Goal: Answer question/provide support

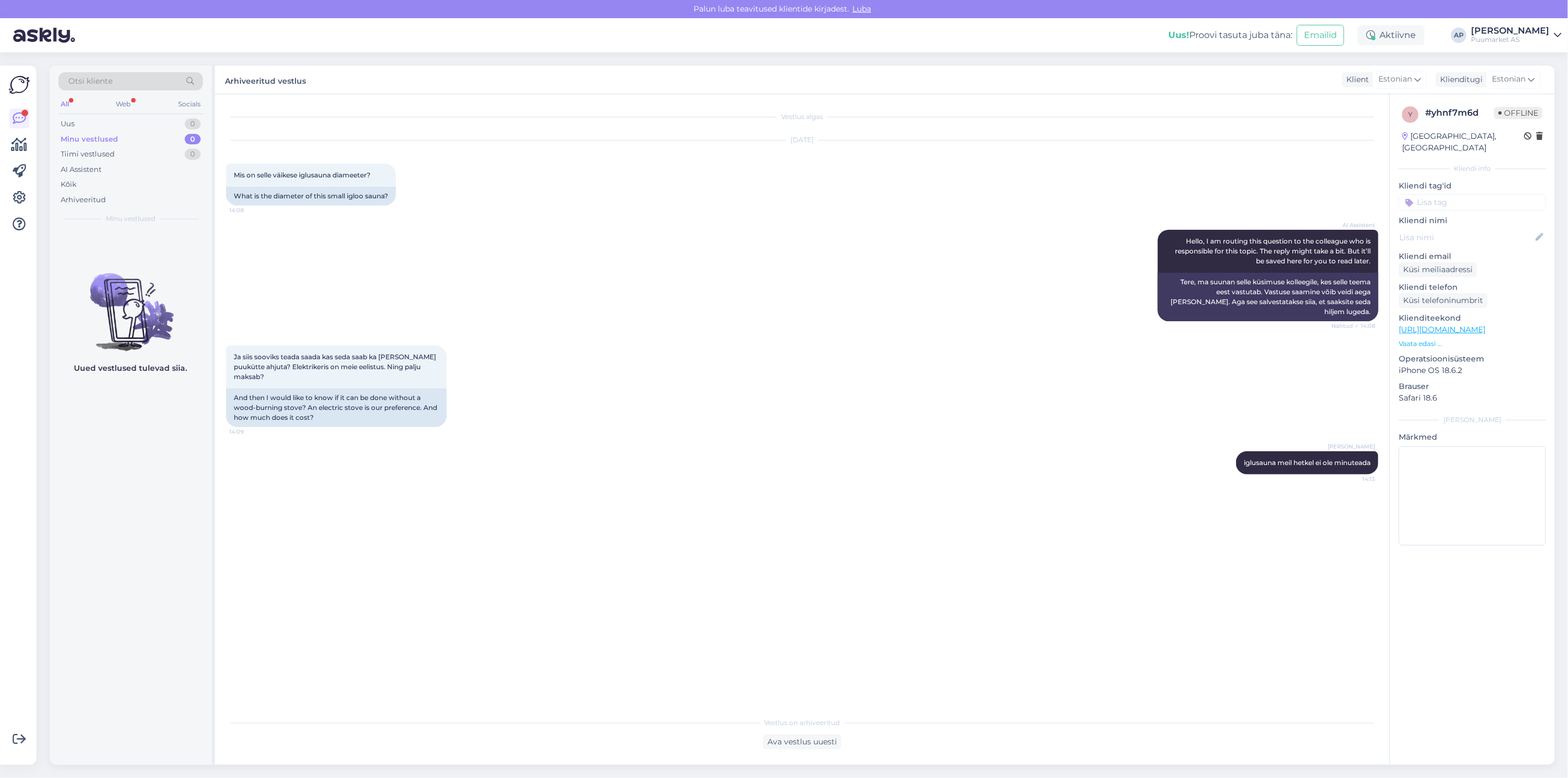
click at [131, 127] on div "Uus 0" at bounding box center [131, 123] width 144 height 16
click at [119, 151] on div "Tiimi vestlused 0" at bounding box center [131, 154] width 144 height 16
click at [114, 171] on div "AI Assistent" at bounding box center [131, 170] width 144 height 16
click at [109, 186] on div "Kõik" at bounding box center [131, 185] width 144 height 16
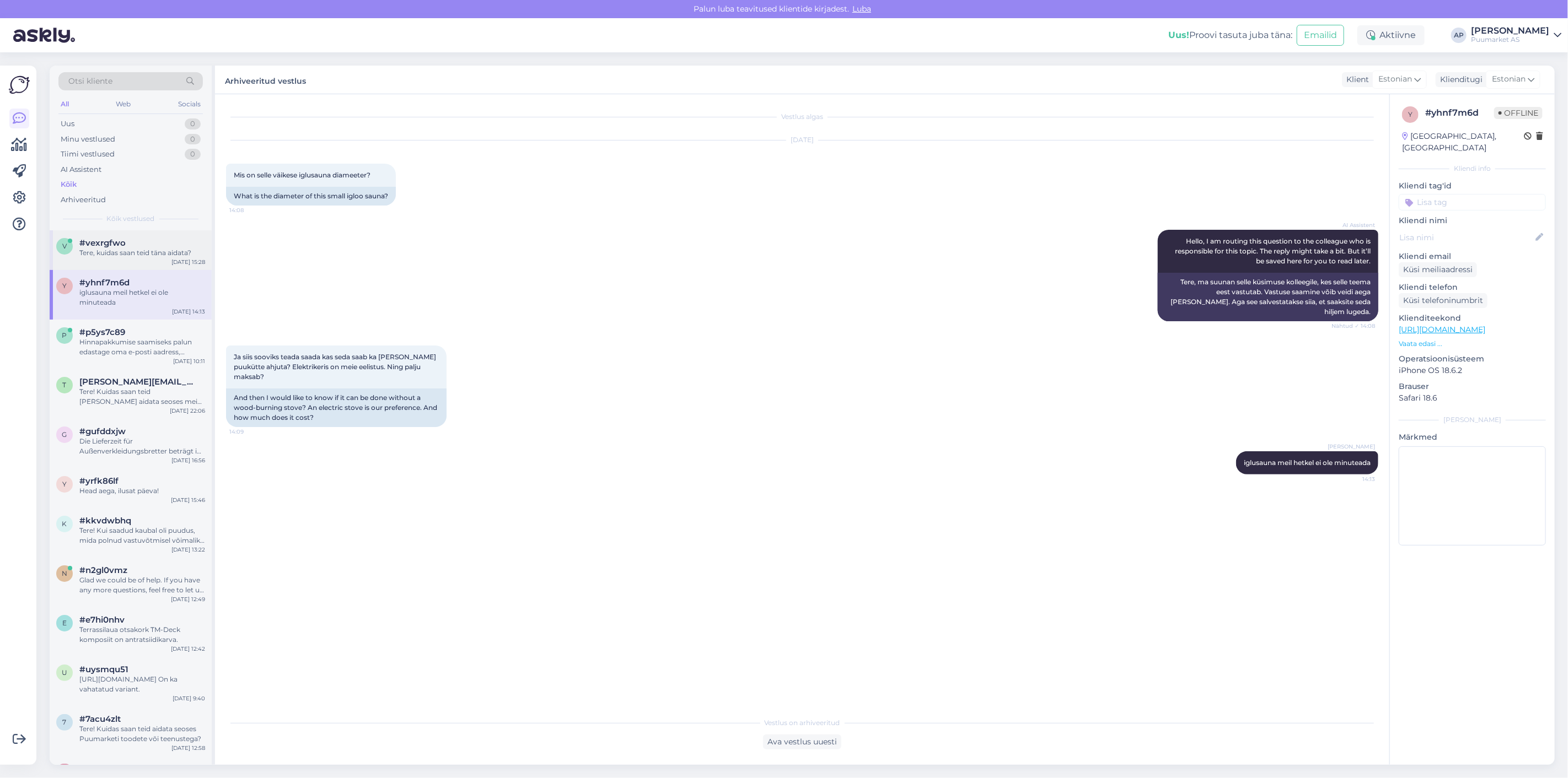
click at [111, 262] on div "v #vexrgfwo Tere, kuidas saan teid [PERSON_NAME] aidata? [DATE] 15:28" at bounding box center [131, 250] width 162 height 40
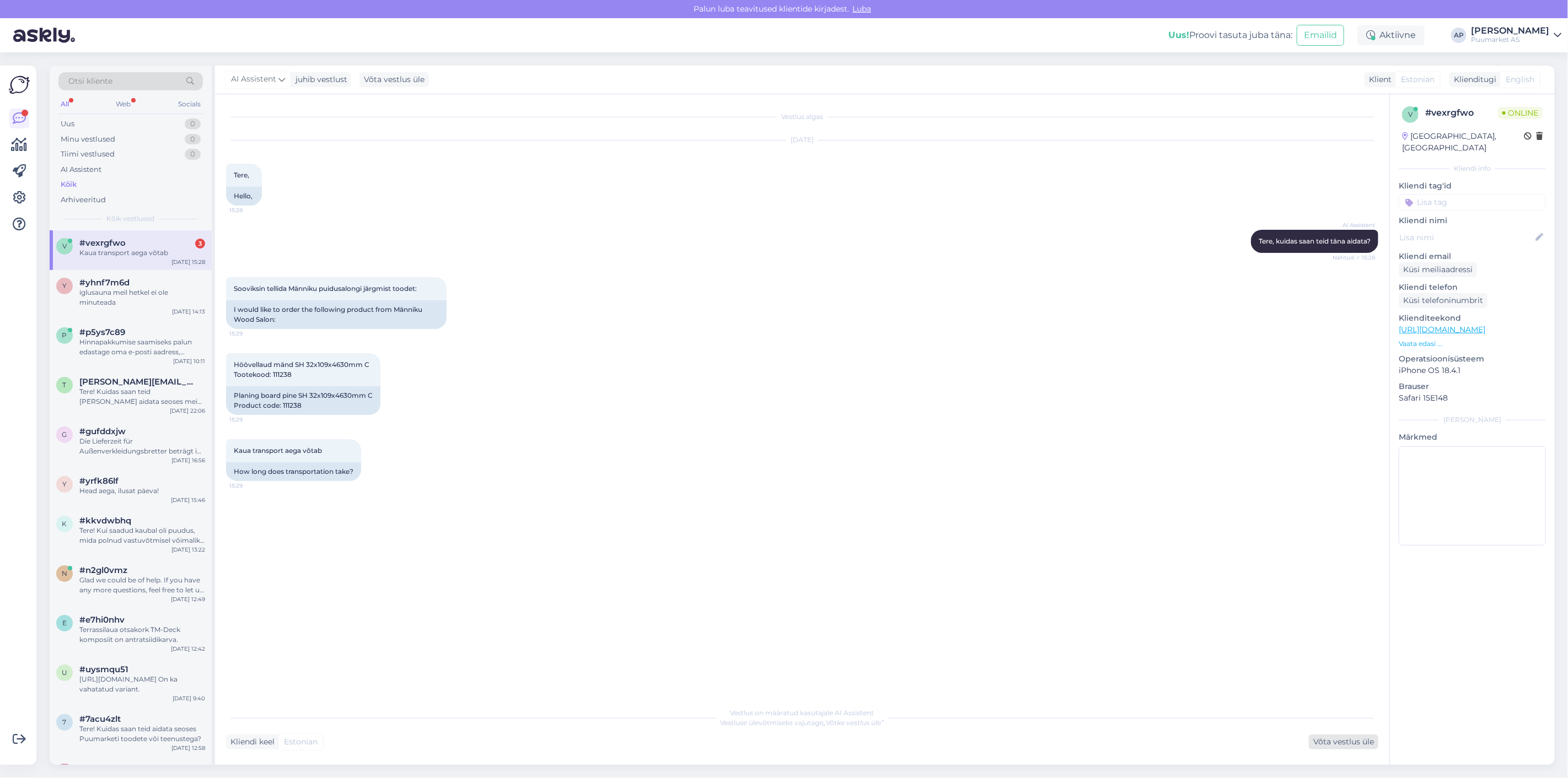
click at [1341, 742] on div "Võta vestlus üle" at bounding box center [1343, 742] width 70 height 15
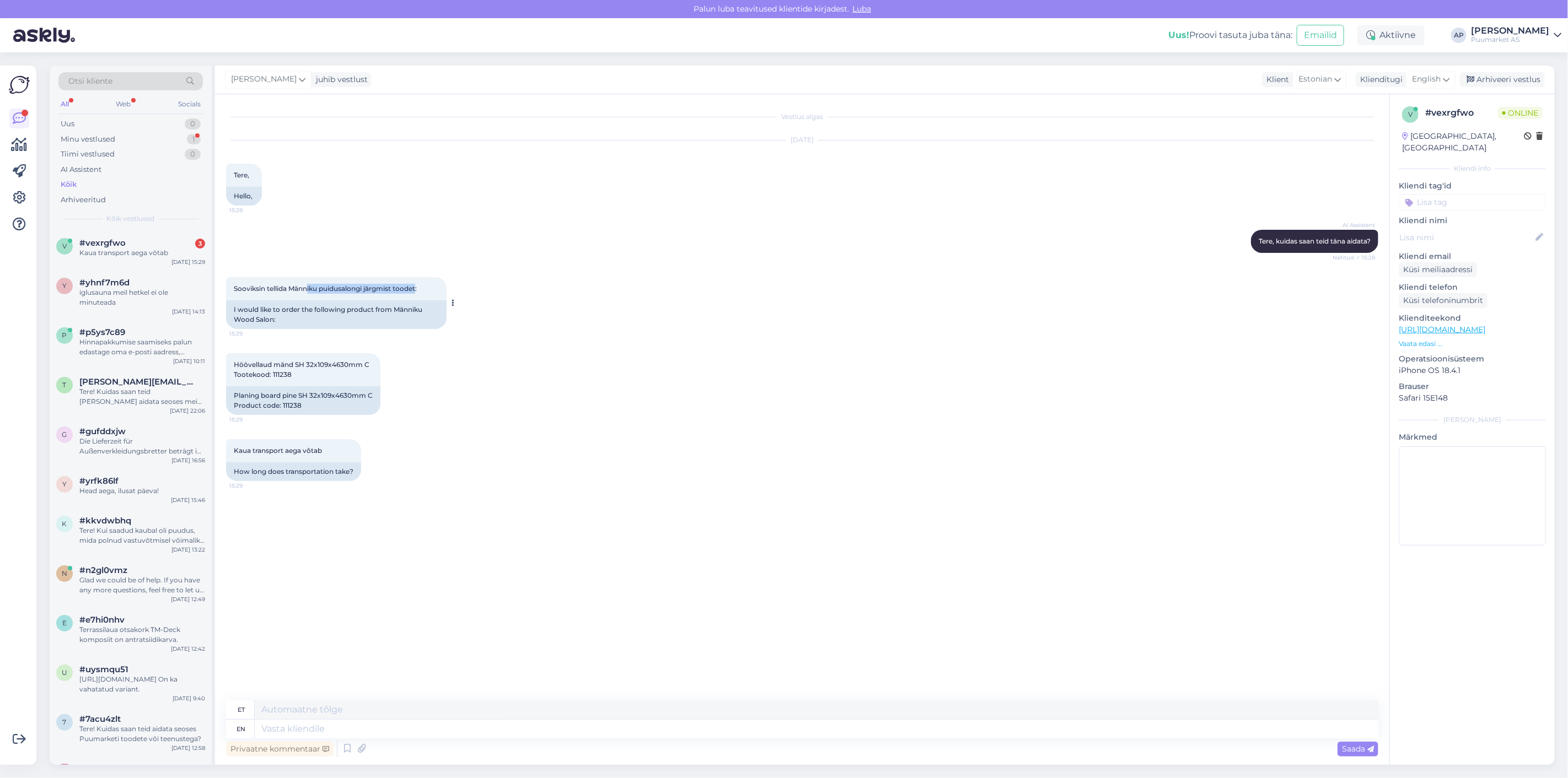
drag, startPoint x: 309, startPoint y: 289, endPoint x: 418, endPoint y: 289, distance: 109.0
click at [417, 289] on span "Sooviksin tellida Männiku puidusalongi järgmist toodet:" at bounding box center [325, 288] width 183 height 8
click at [410, 298] on div "Sooviksin tellida Männiku puidusalongi järgmist toodet: 15:29" at bounding box center [336, 289] width 220 height 23
drag, startPoint x: 312, startPoint y: 376, endPoint x: 273, endPoint y: 380, distance: 39.2
click at [273, 380] on div "Höövellaud mänd SH 32x109x4630mm C Tootekood: 111238 15:29" at bounding box center [303, 370] width 154 height 33
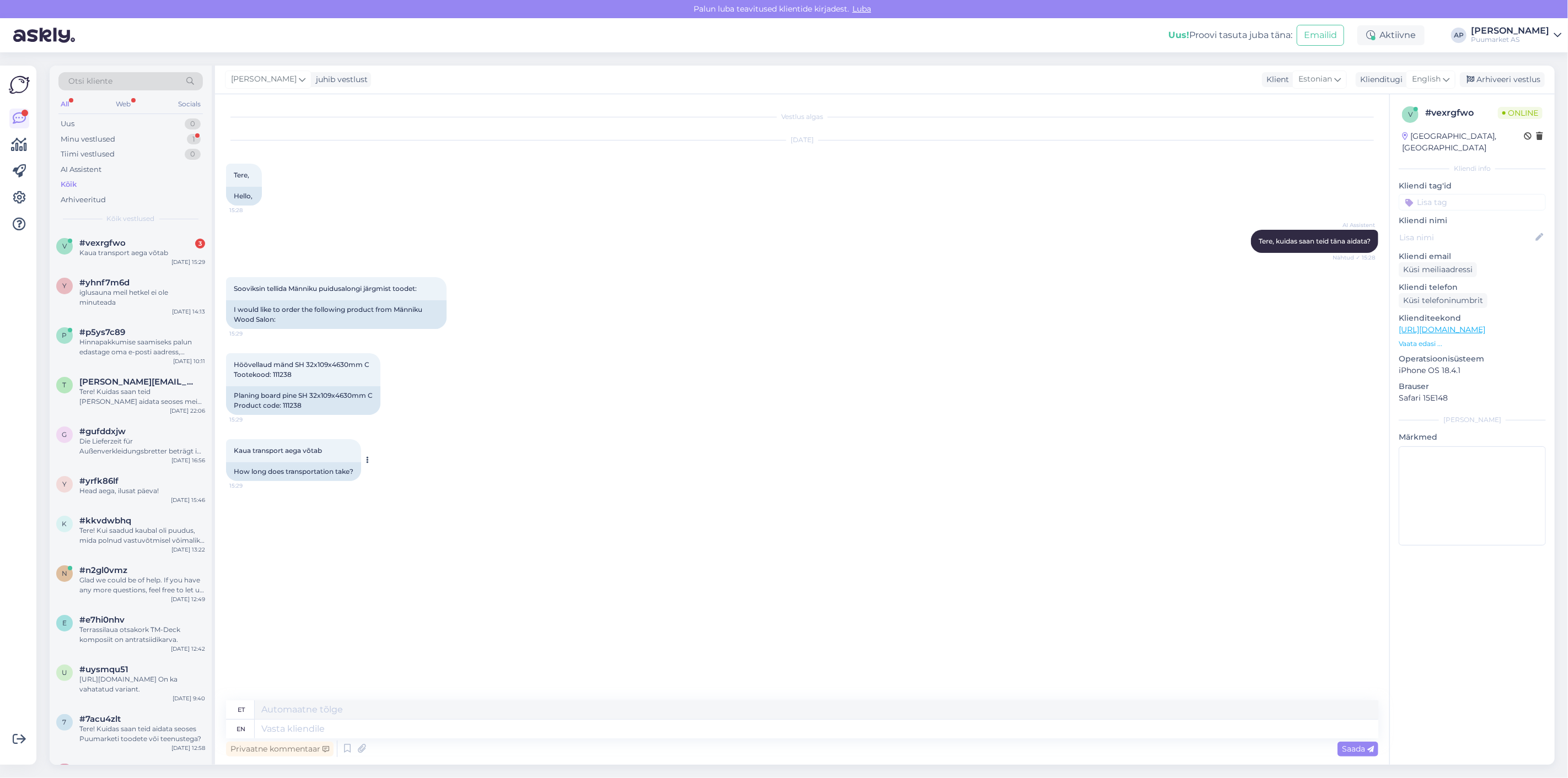
click at [251, 448] on span "Kaua transport aega võtab" at bounding box center [278, 451] width 88 height 8
click at [345, 747] on icon at bounding box center [347, 749] width 13 height 17
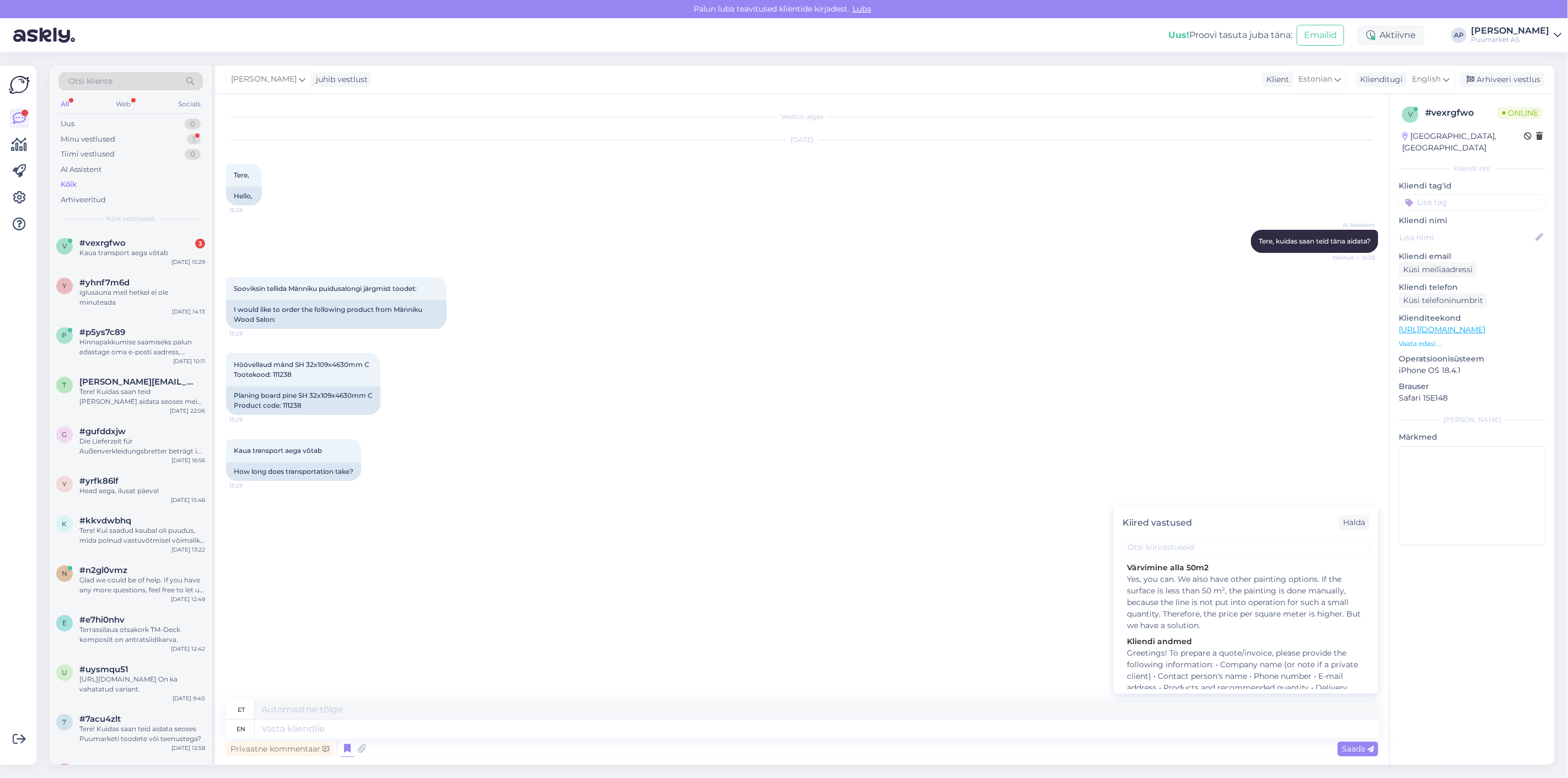
scroll to position [123, 0]
click at [1210, 635] on div "Greetings! To prepare a quote/invoice, please provide the following information…" at bounding box center [1246, 645] width 238 height 58
type textarea "Tervist! Pakkumise/arve koostamiseks palun edastage järgmised andmed: • Ettevõt…"
type textarea "Greetings! To prepare a quote/invoice, please provide the following information…"
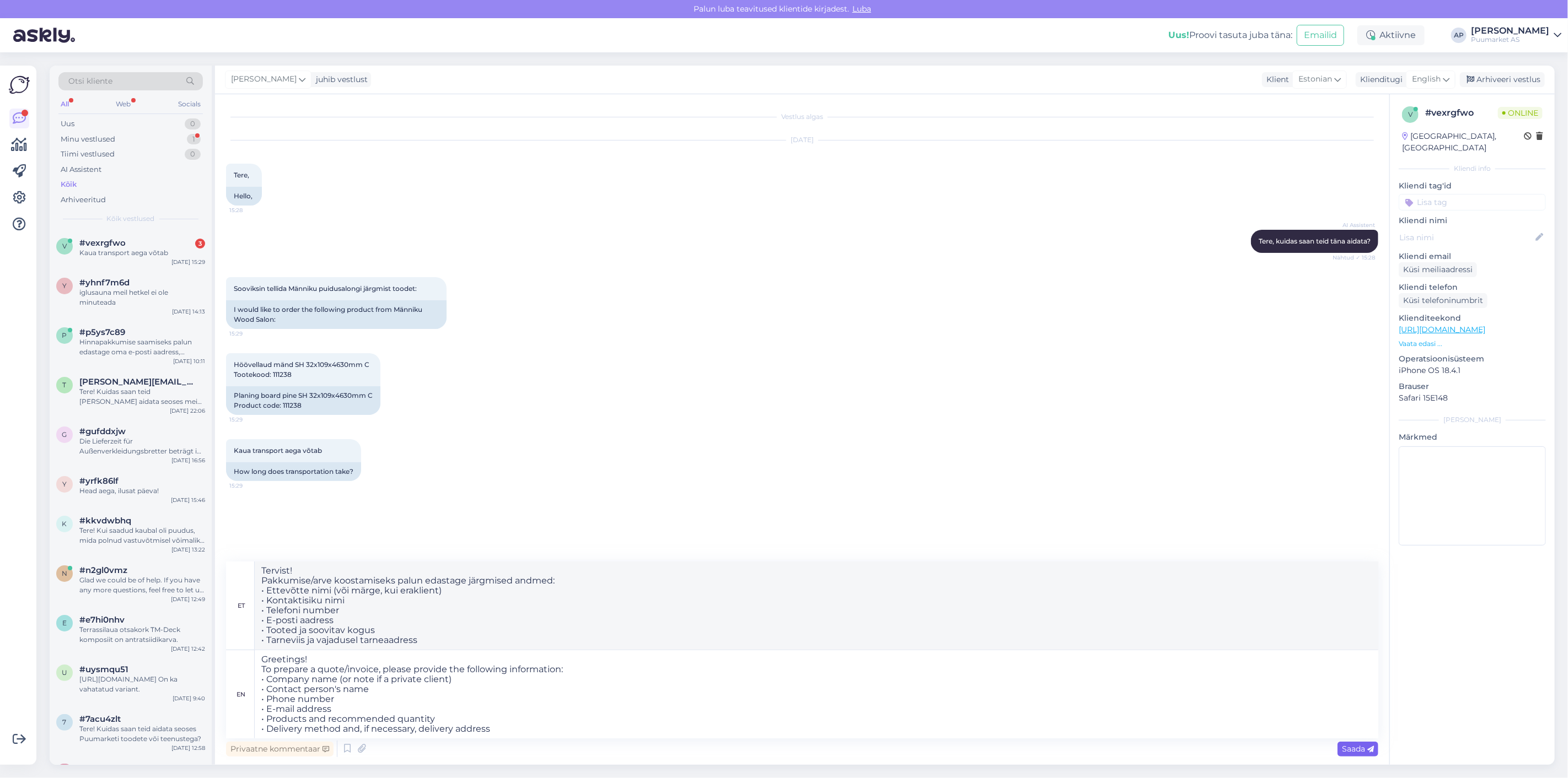
click at [1351, 751] on span "Saada" at bounding box center [1357, 749] width 32 height 10
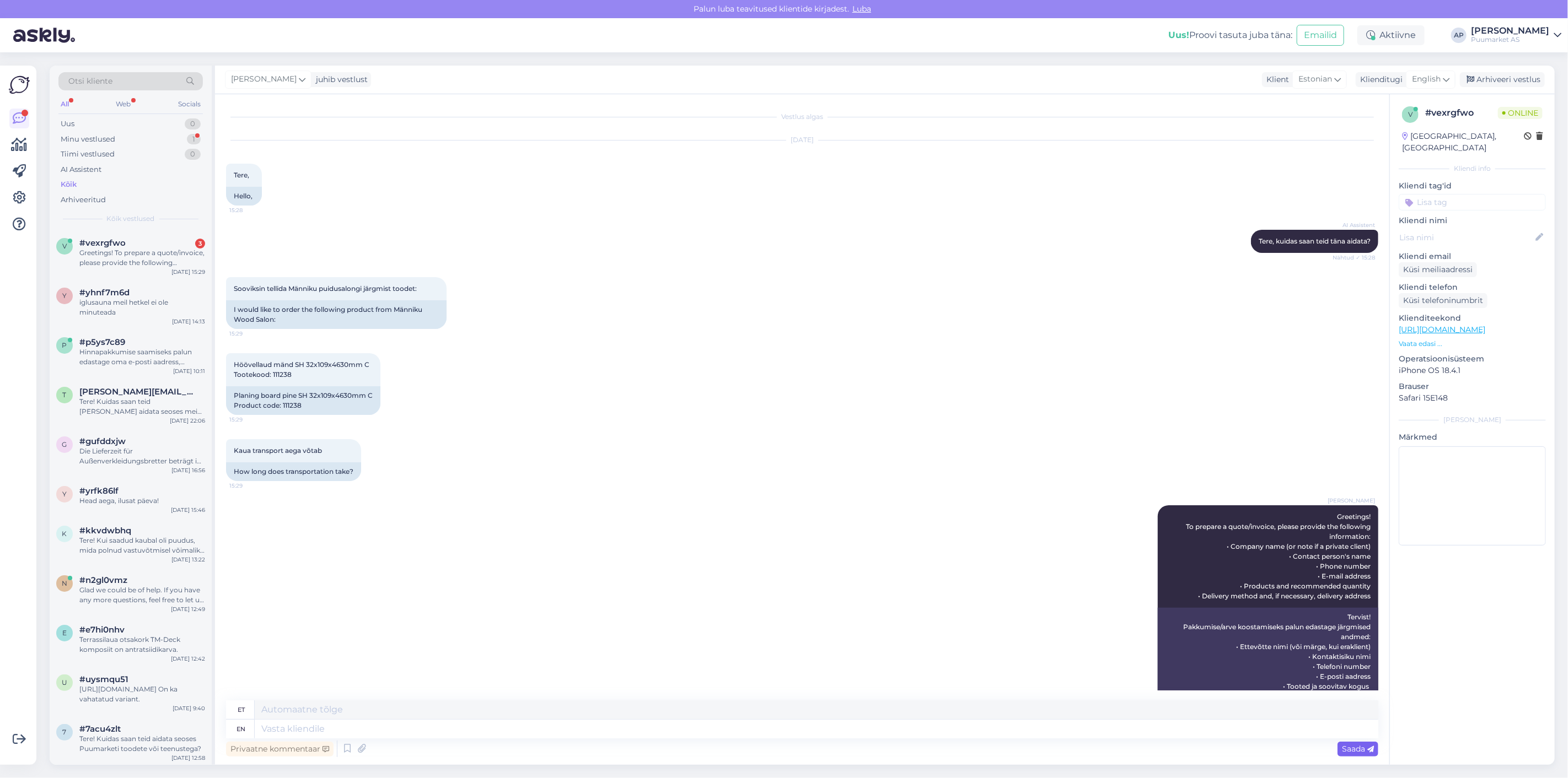
scroll to position [27, 0]
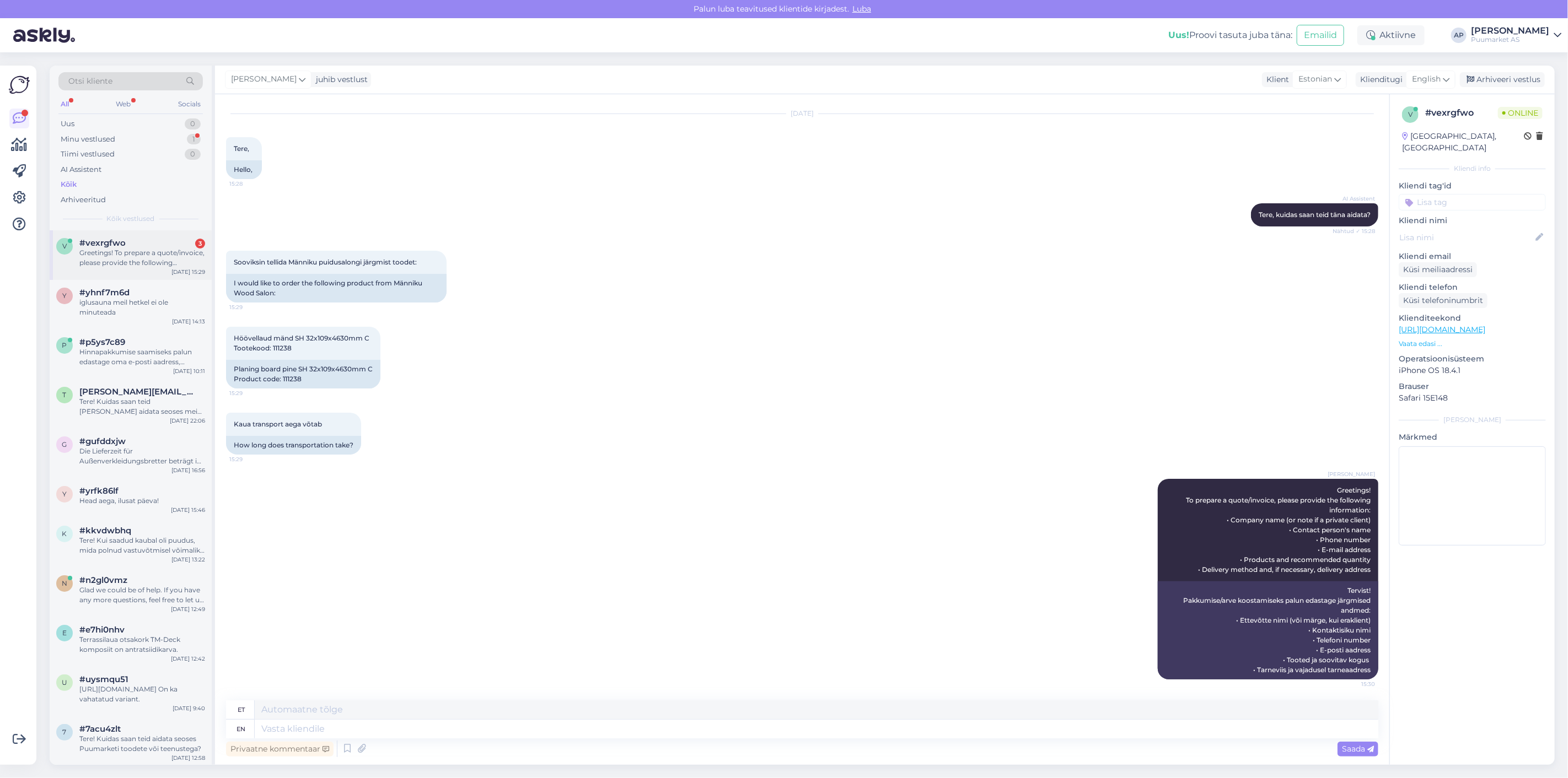
click at [121, 254] on div "Greetings! To prepare a quote/invoice, please provide the following information…" at bounding box center [143, 258] width 126 height 20
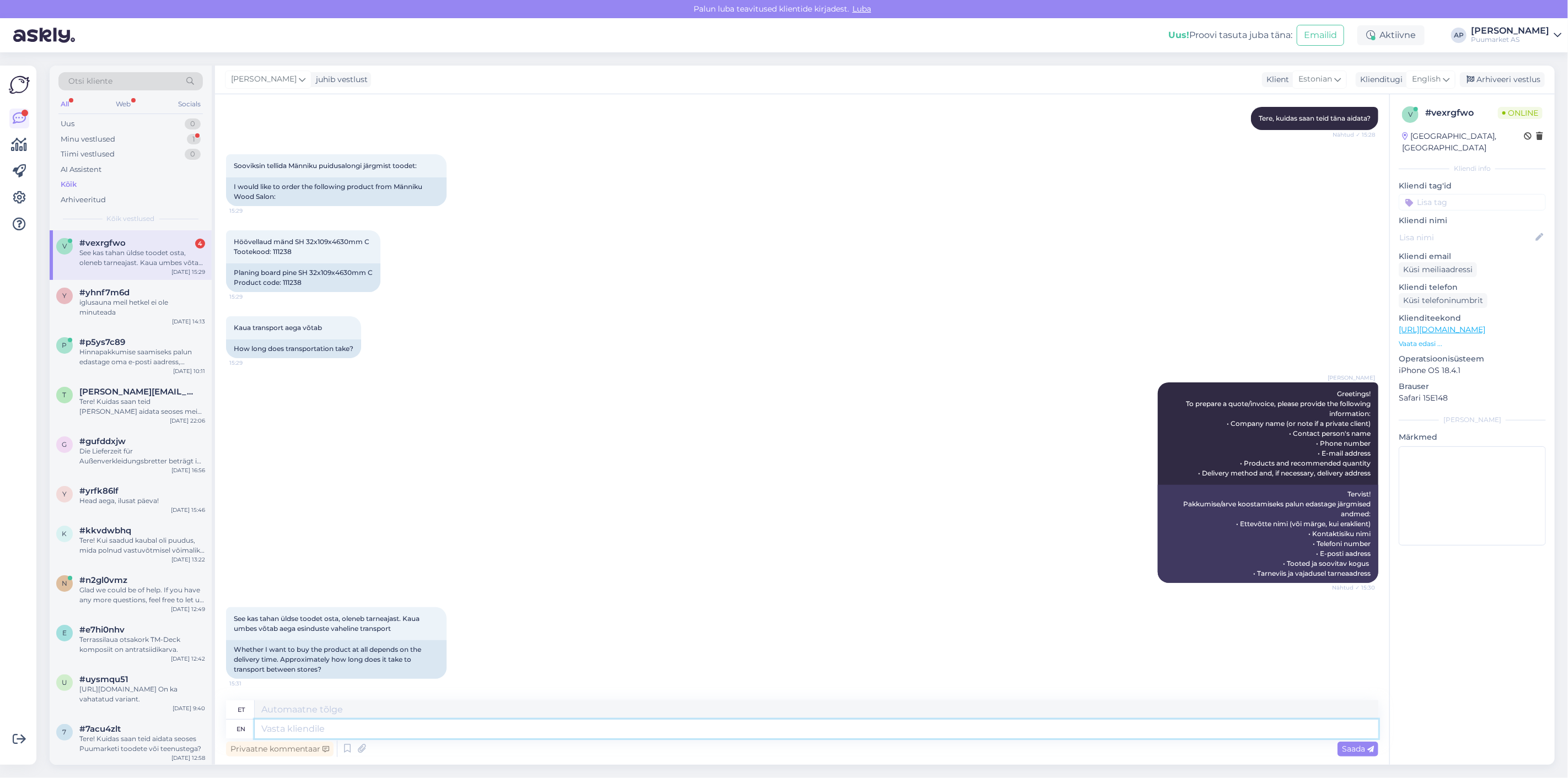
click at [368, 726] on textarea at bounding box center [816, 729] width 1124 height 19
type textarea "see"
type textarea "vaata"
type textarea "see kaua a"
type textarea "vaata kaua"
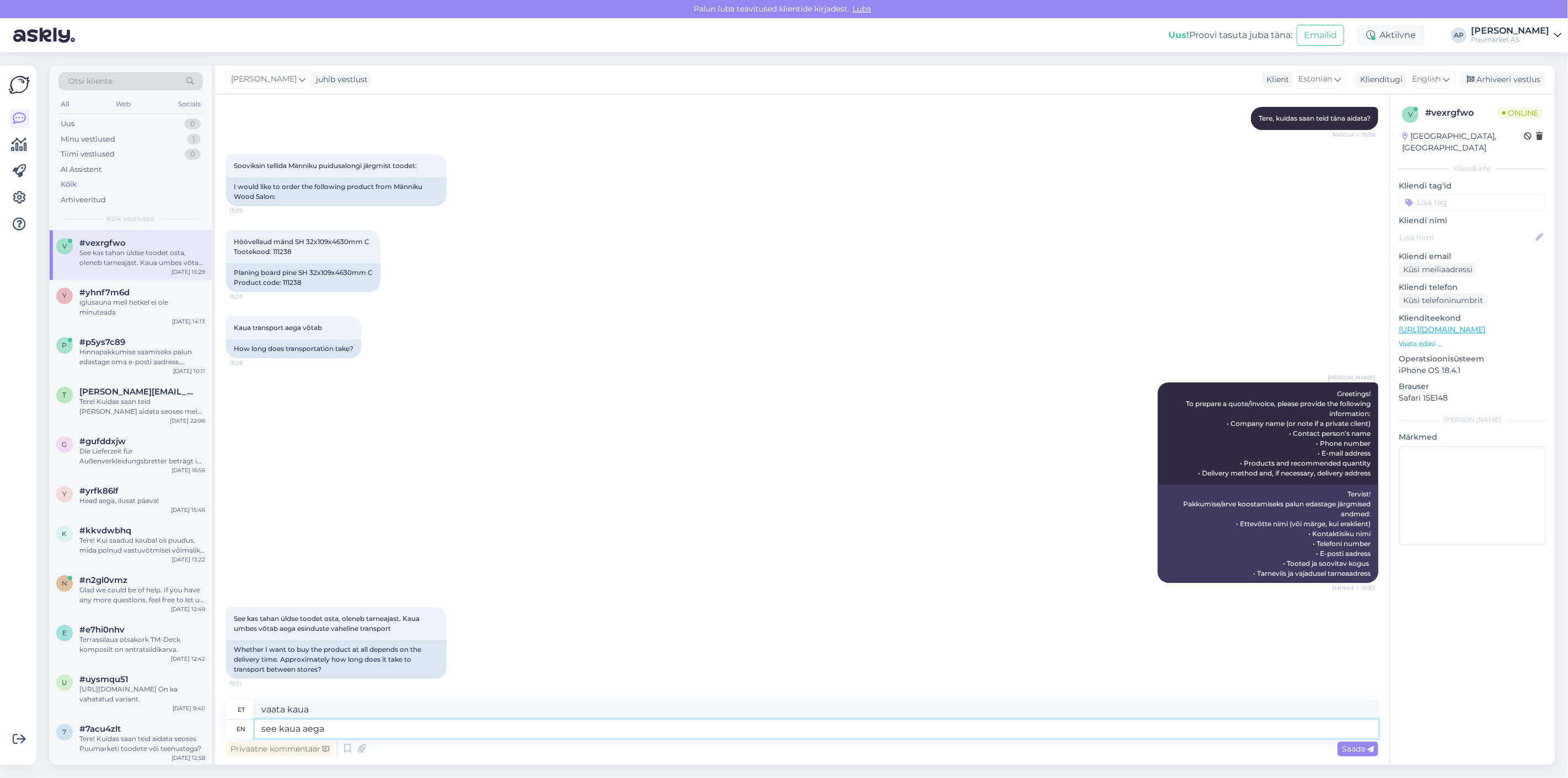
type textarea "see kaua aega l"
type textarea "vaata kaua aega"
type textarea "see kaua aega läheb o"
type textarea "see kaua aega läheb"
type textarea "see kaua aega läheb oleneb"
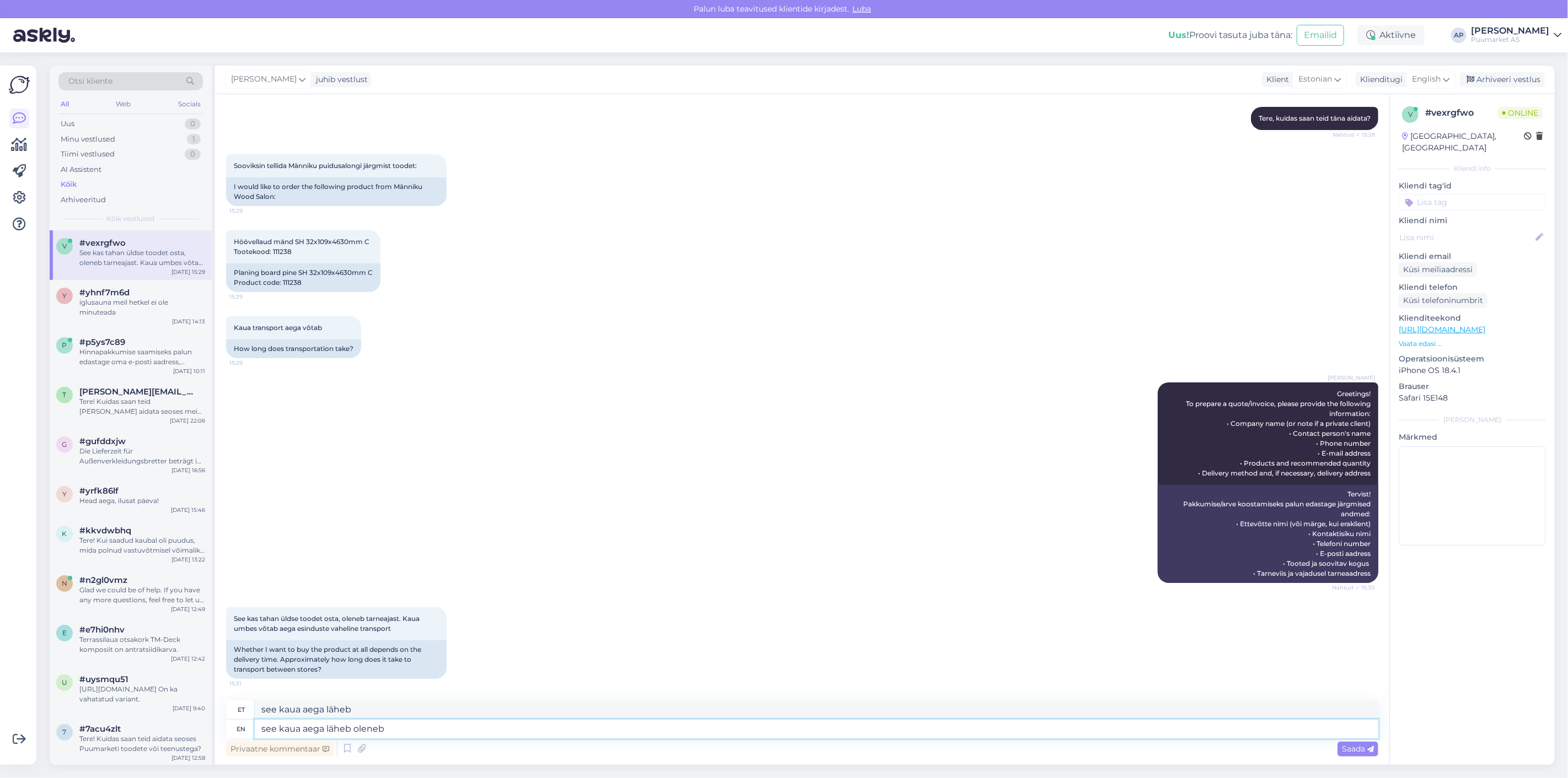
type textarea "see kaua aega läheb oleneb"
type textarea "see kaua aega läh"
type textarea "see kaua aega läheb"
type textarea "see kaua aega"
type textarea "vaata kaua aega"
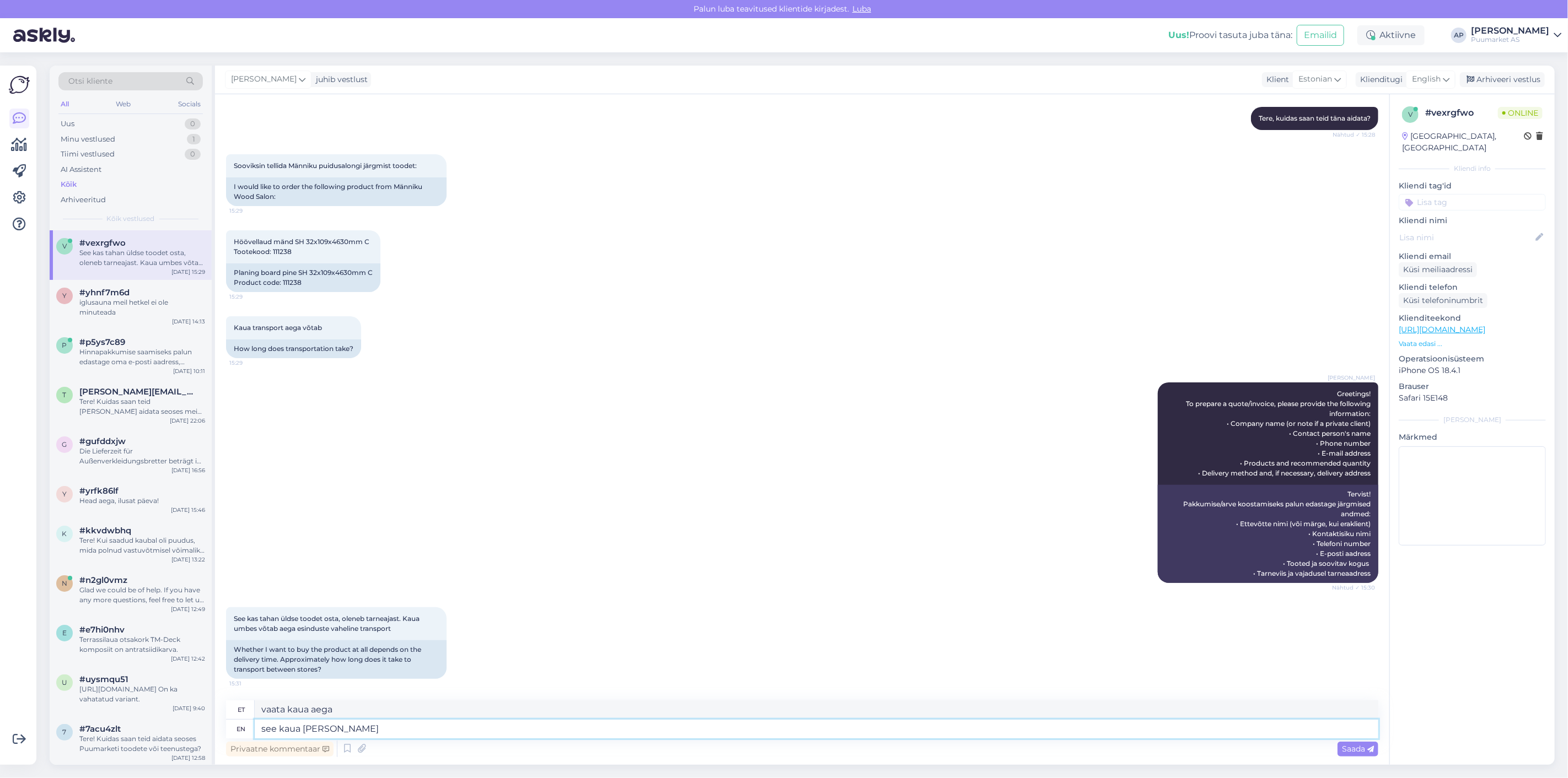
type textarea "see kaua trans"
type textarea "vaata kaua"
type textarea "see kaua transpordiga a"
type textarea "vaata kaugelt transpordivahendit"
type textarea "see kaua transpordiga aega l"
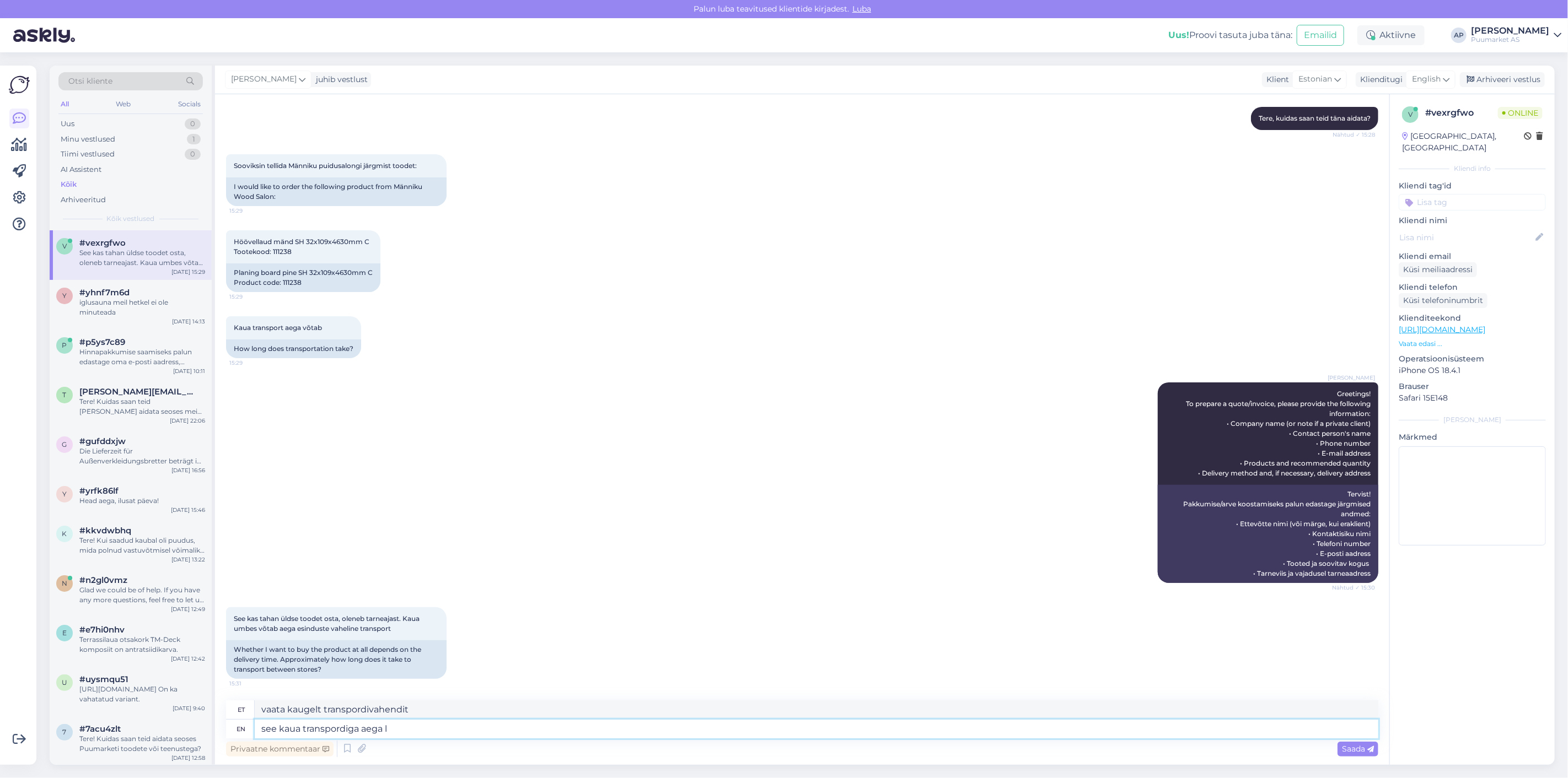
type textarea "vaata kaugelt transpordiaega"
type textarea "see kaua transpordiga aega läheb"
type textarea "see kaua transpordiga aega läheb lepitakse"
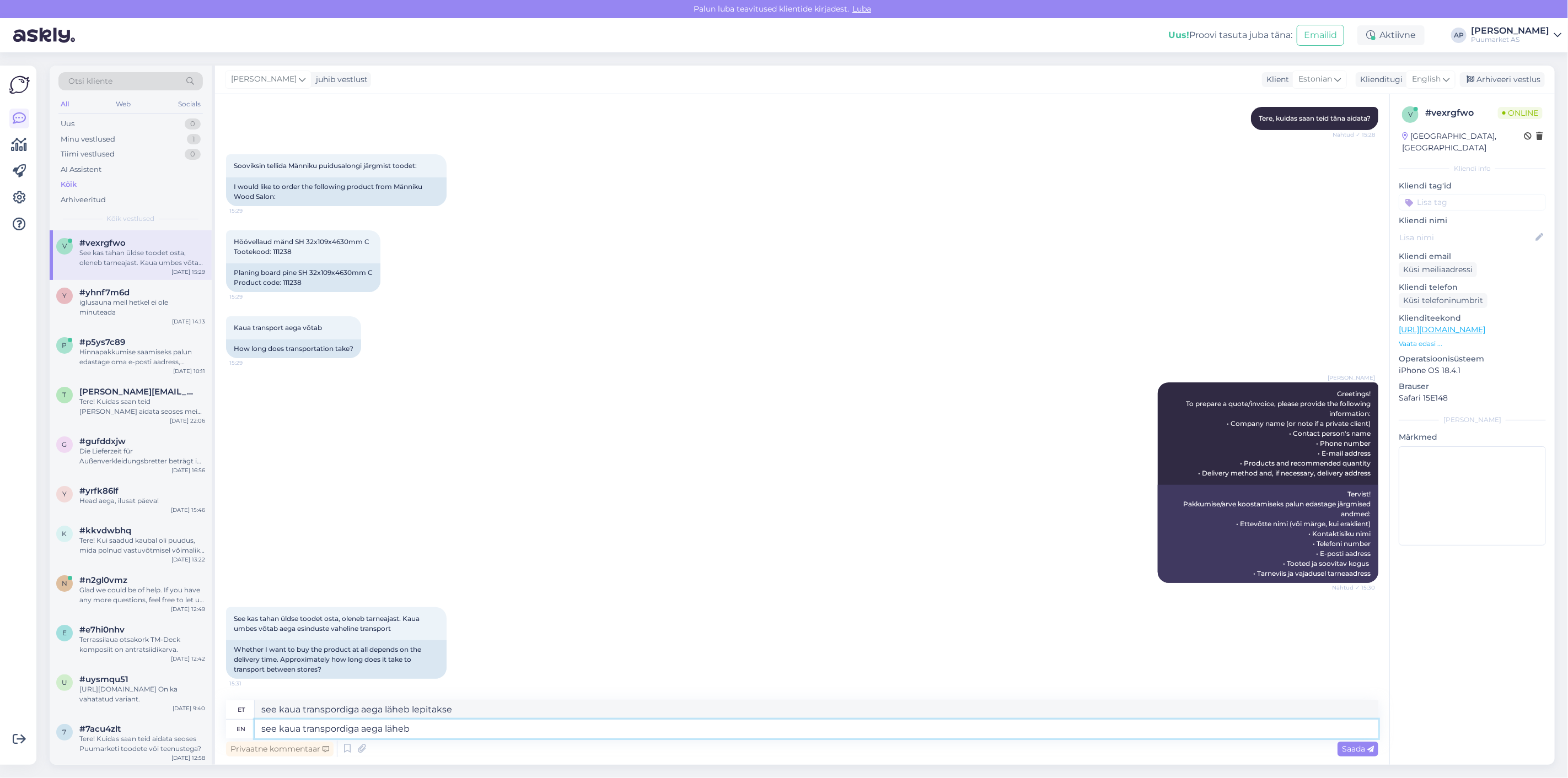
type textarea "see kaua transpordiga aega läheb"
type textarea "see kaua transpordiga aega o"
type textarea "vaata kaugelt transpordiaega"
type textarea "see kaua transpordiga aega oleneb j"
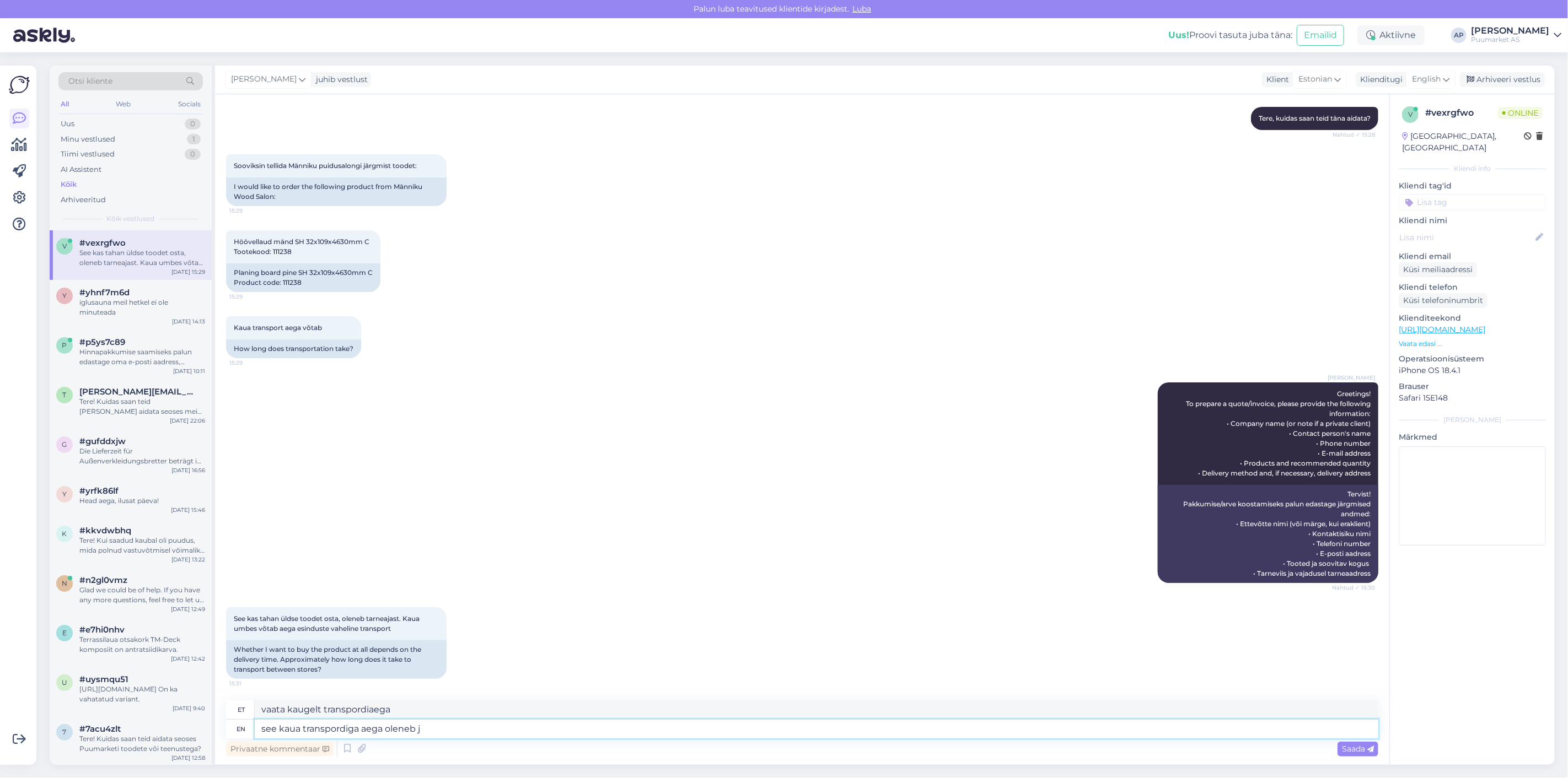
type textarea "see kaua transpordiga aega oleneb"
type textarea "see kaua transpordiga aega oleneb ka"
type textarea "see kaua transpordiga aega oleneb ka kuhu t"
type textarea "see kaua transpordiga aega oleneb ka kuhu"
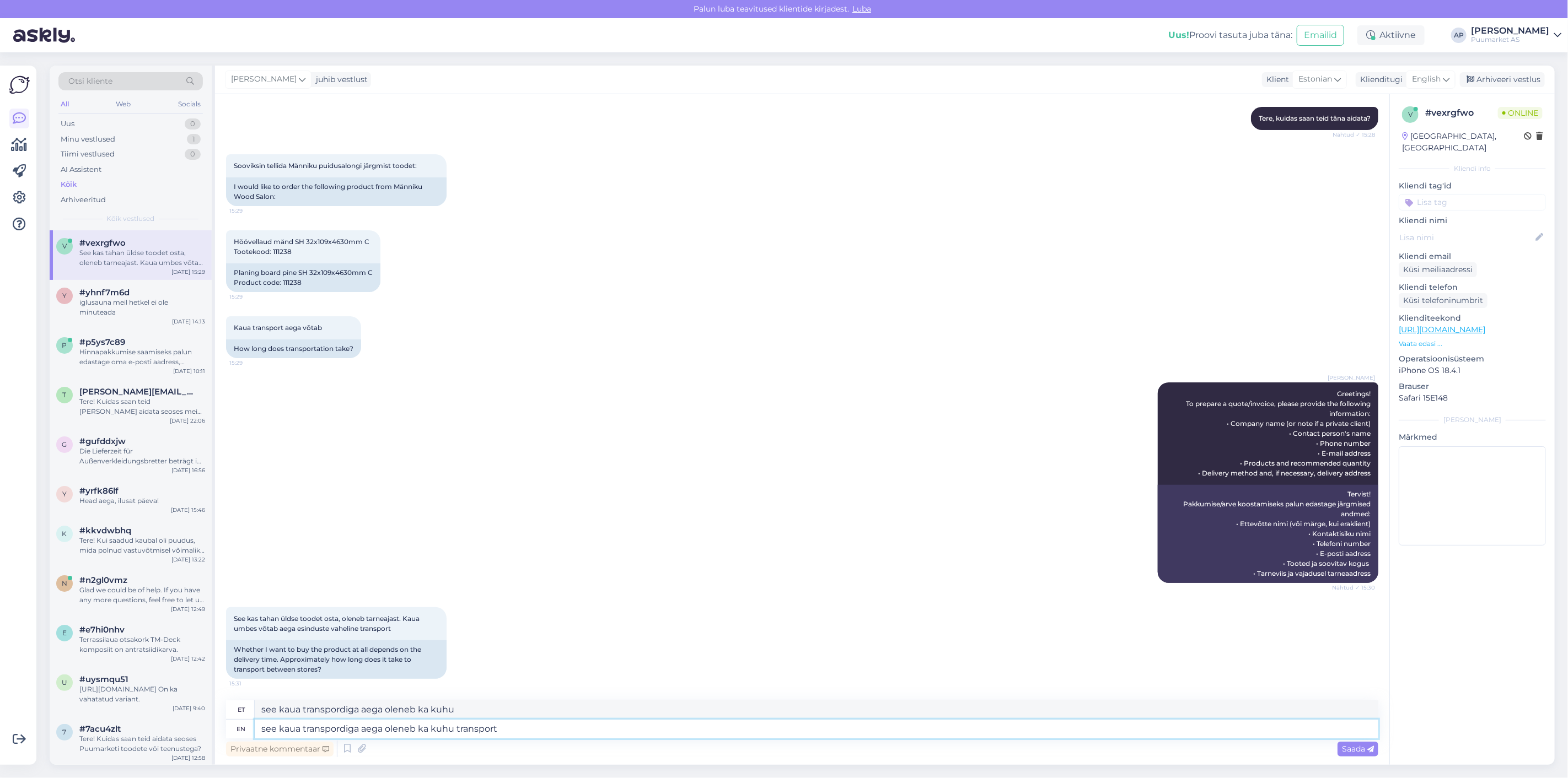
type textarea "see kaua transpordiga aega oleneb ka kuhu transport"
type textarea "see kaua transpordiga aega oleneb ka kuhu transport on t"
type textarea "see kaua transpordiga aega oleneb ka kuhu transport on"
type textarea "see kaua transpordiga aega oleneb ka kuhu transport on te"
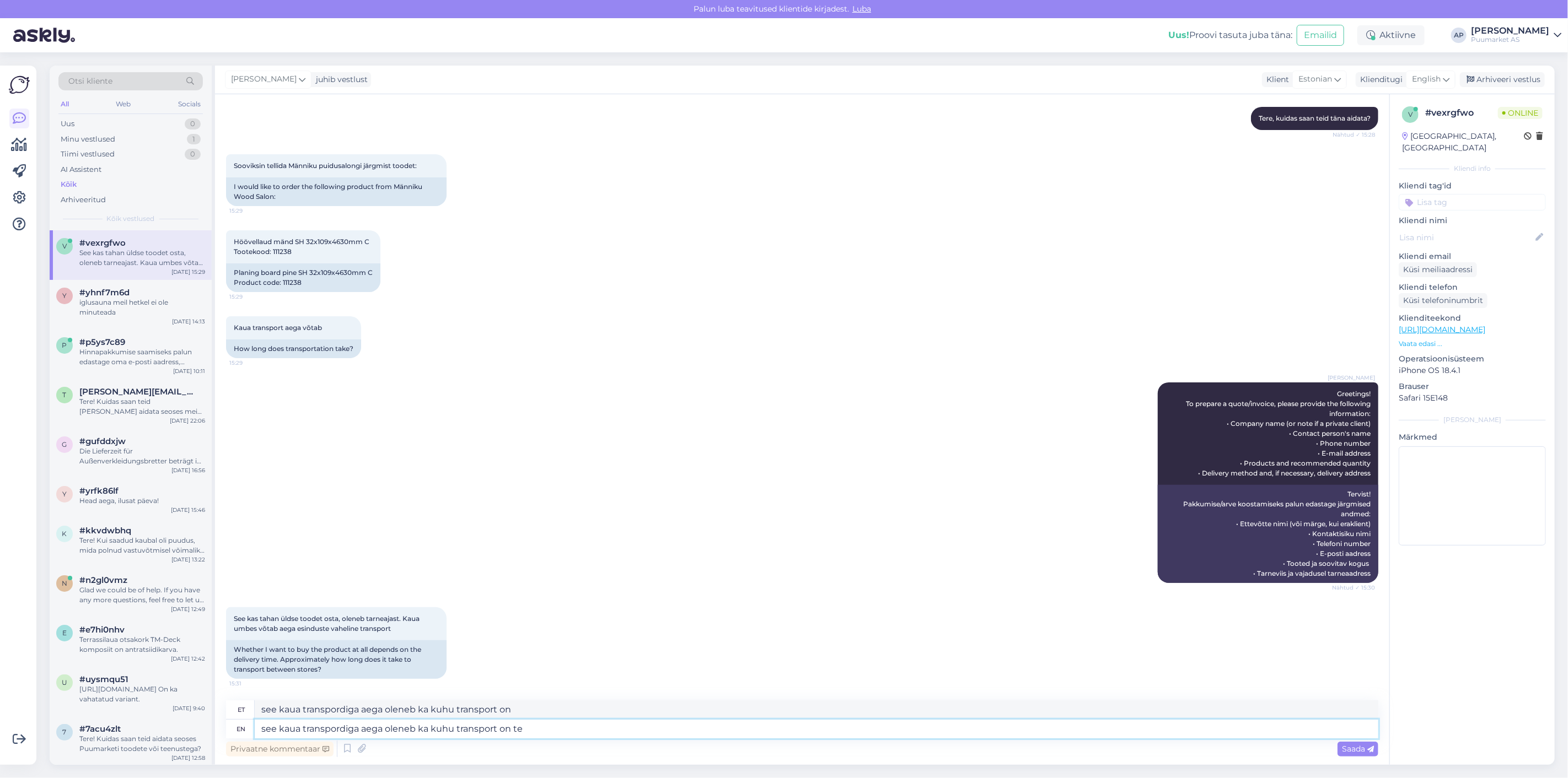
type textarea "see kaua transpordiga aega oleneb ka kuhu transport on te"
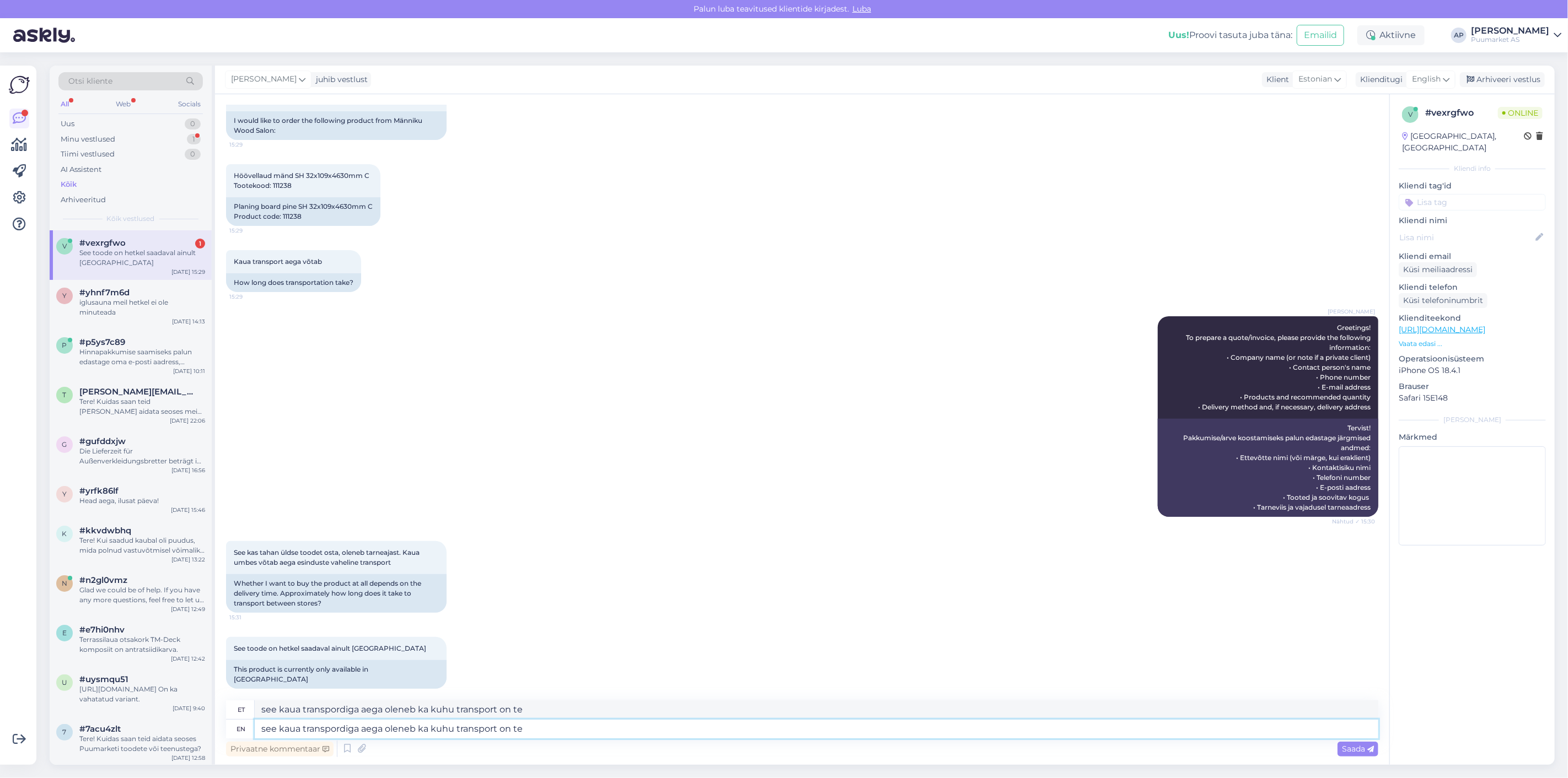
scroll to position [201, 0]
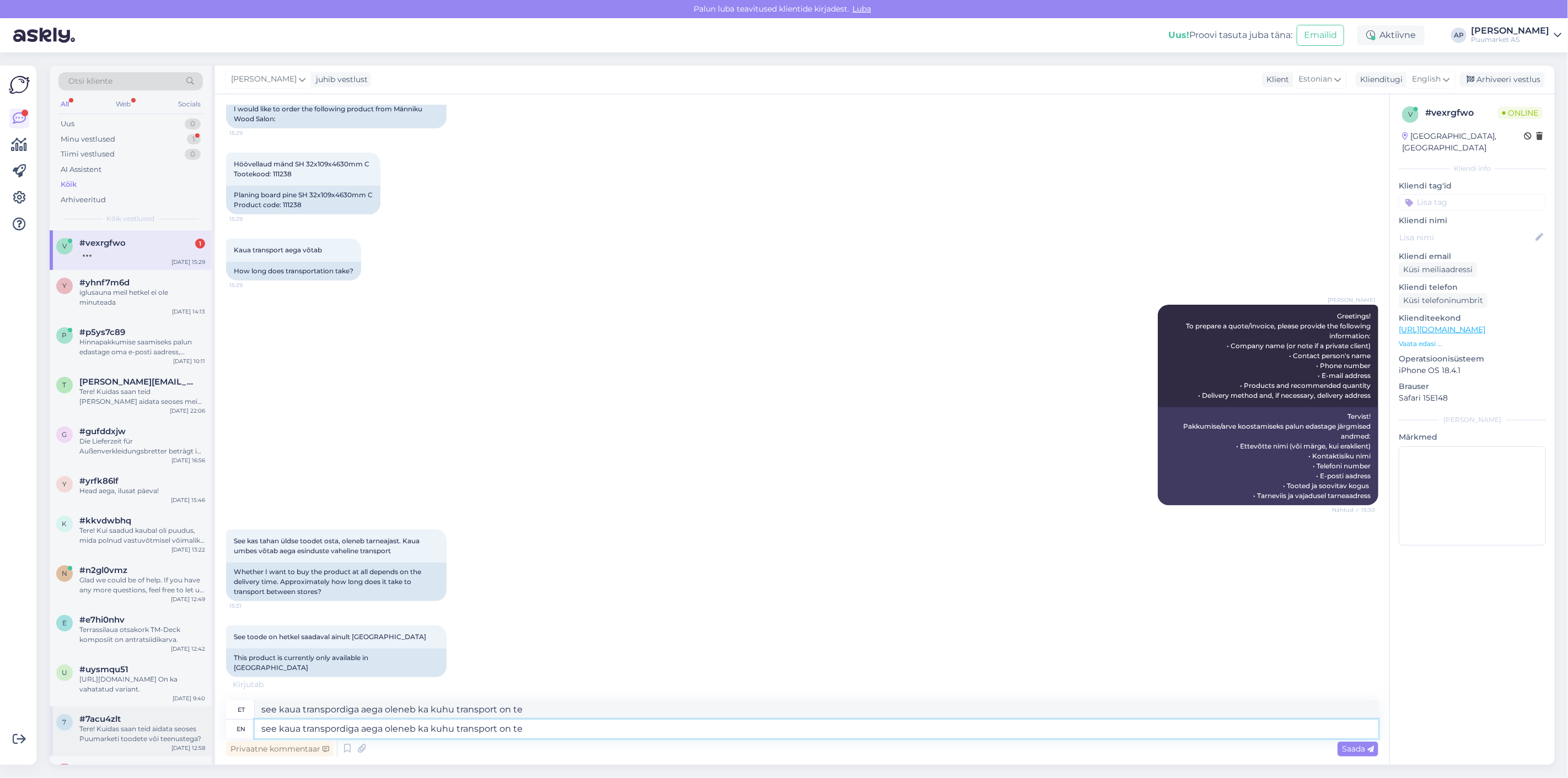
drag, startPoint x: 546, startPoint y: 734, endPoint x: 85, endPoint y: 715, distance: 461.4
click at [87, 717] on div "Otsi kliente All Web Socials Uus 0 Minu vestlused 1 Tiimi vestlused 0 AI Assist…" at bounding box center [802, 415] width 1505 height 699
paste textarea "See, kui kaua transport aega võtab, oleneb ka sellest, kuhu transport on."
type textarea "See, kui kaua transport aega võtab, oleneb ka sellest, kuhu transport on."
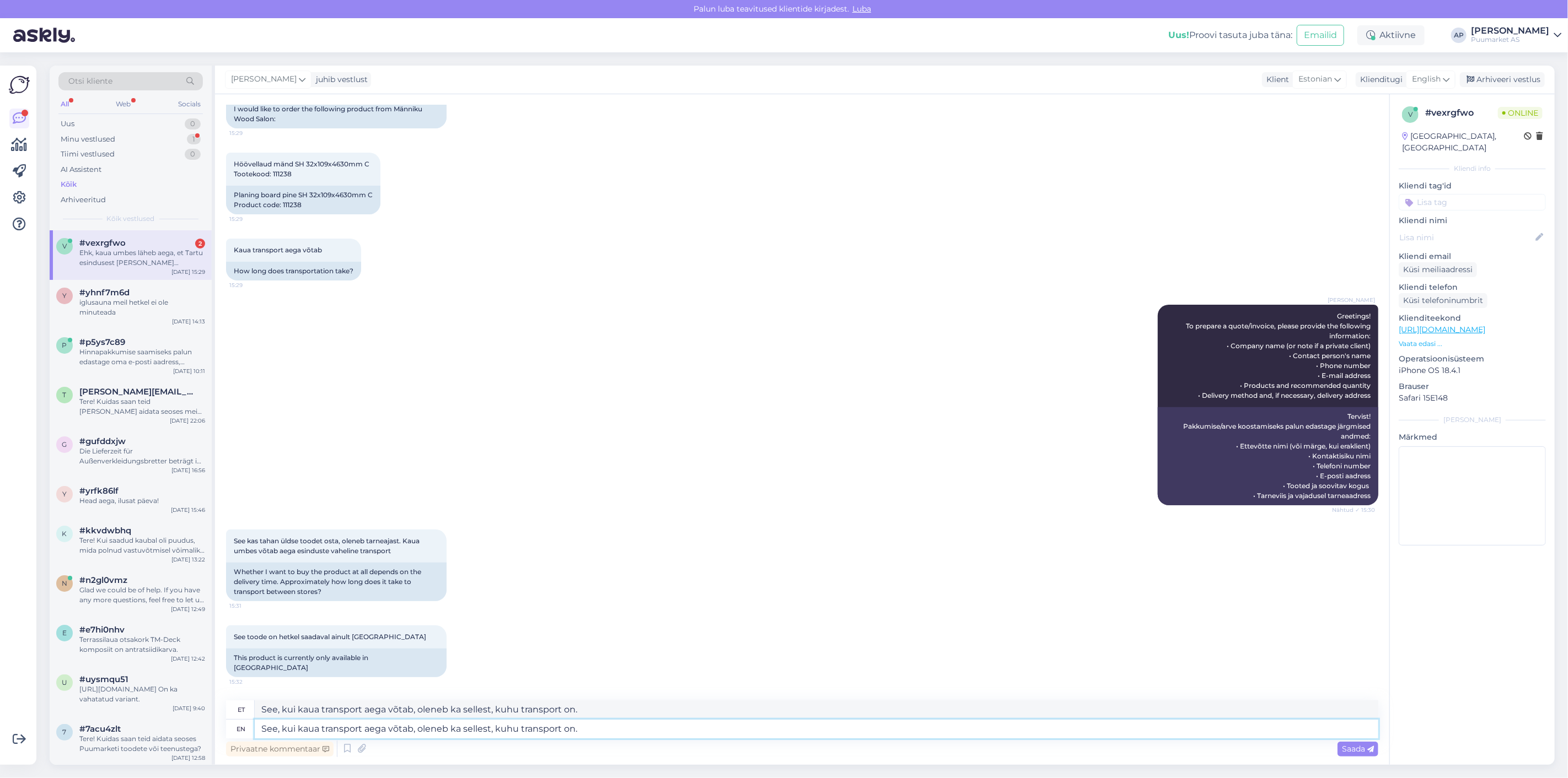
scroll to position [274, 0]
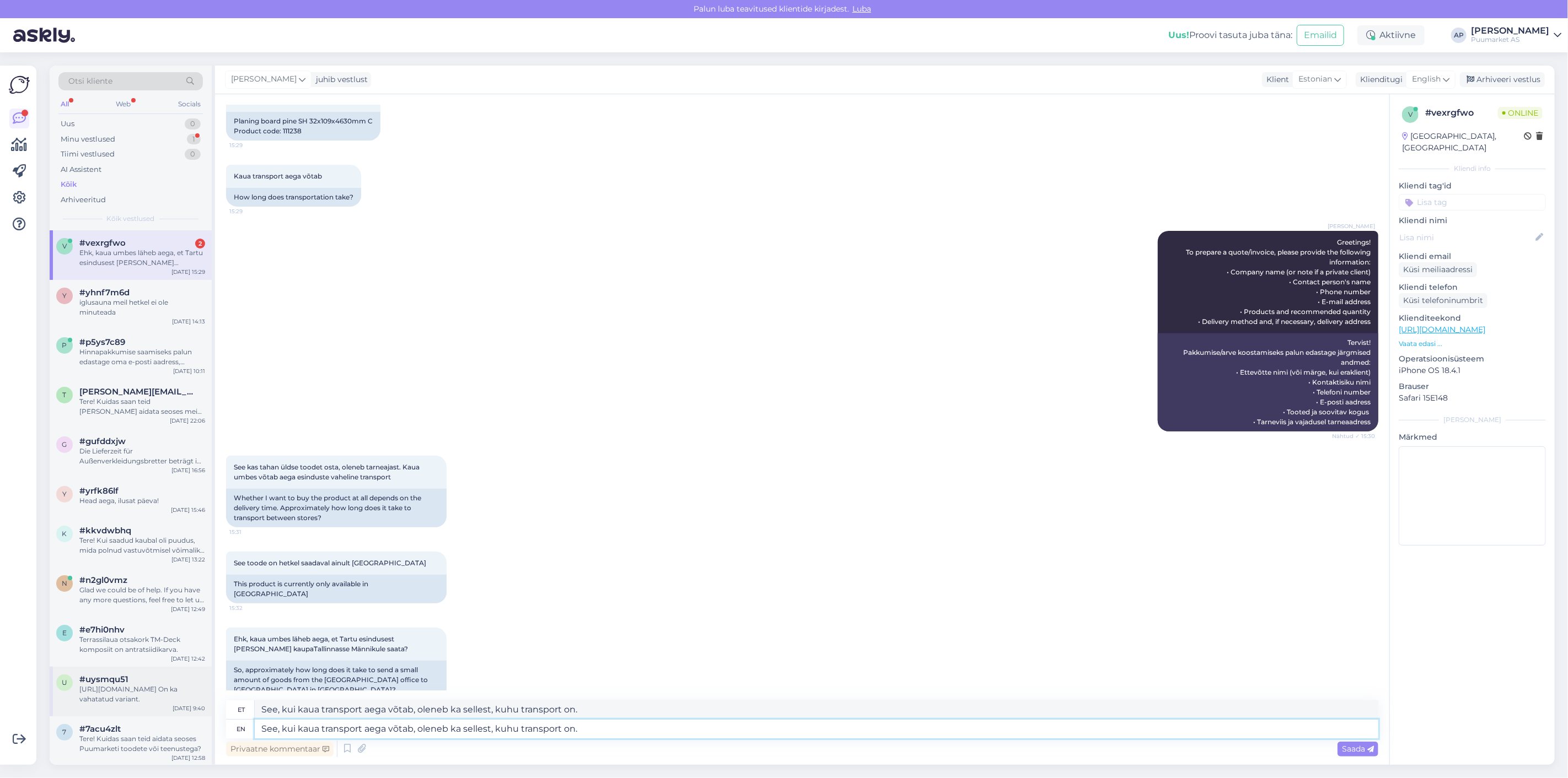
drag, startPoint x: 653, startPoint y: 728, endPoint x: 206, endPoint y: 677, distance: 449.9
click at [206, 677] on div "Otsi kliente All Web Socials Uus 0 Minu vestlused 1 Tiimi vestlused 0 AI Assist…" at bounding box center [802, 415] width 1505 height 699
type textarea "kogus"
type textarea "k"
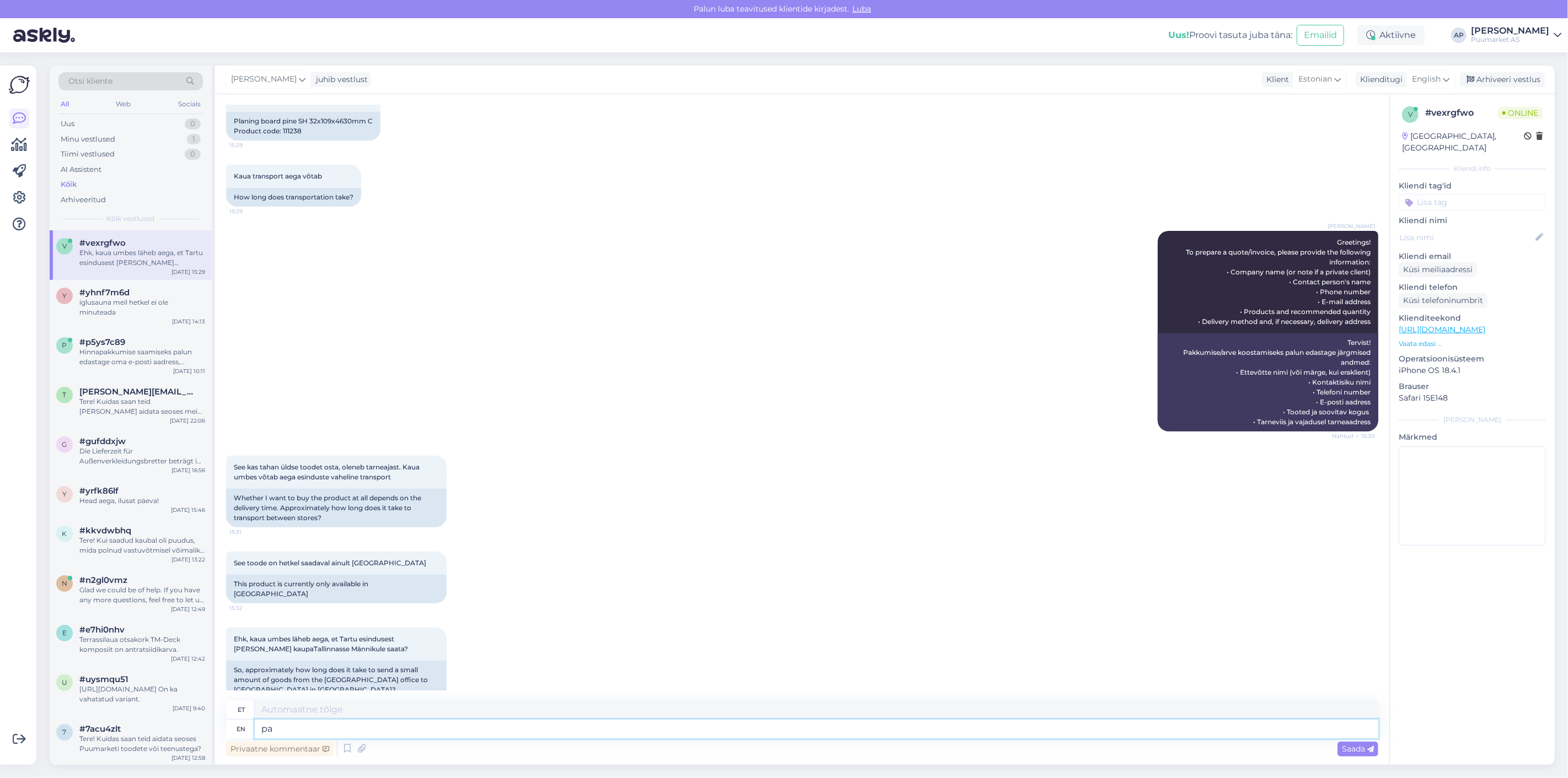
type textarea "p"
drag, startPoint x: 281, startPoint y: 129, endPoint x: 309, endPoint y: 133, distance: 28.3
click at [307, 131] on div "Planing board pine SH 32x109x4630mm C Product code: 111238" at bounding box center [303, 126] width 154 height 29
copy div "111238"
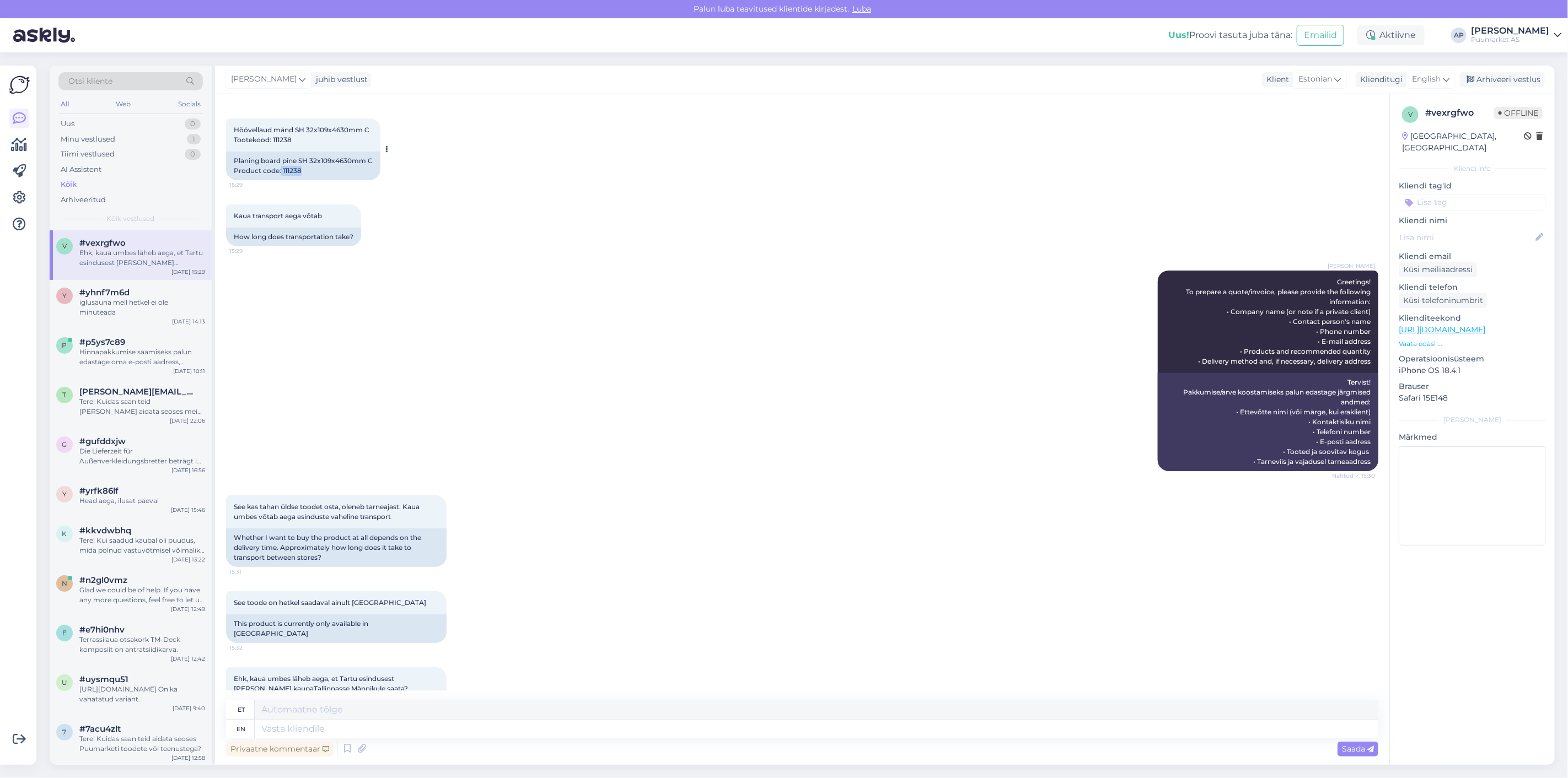
scroll to position [152, 0]
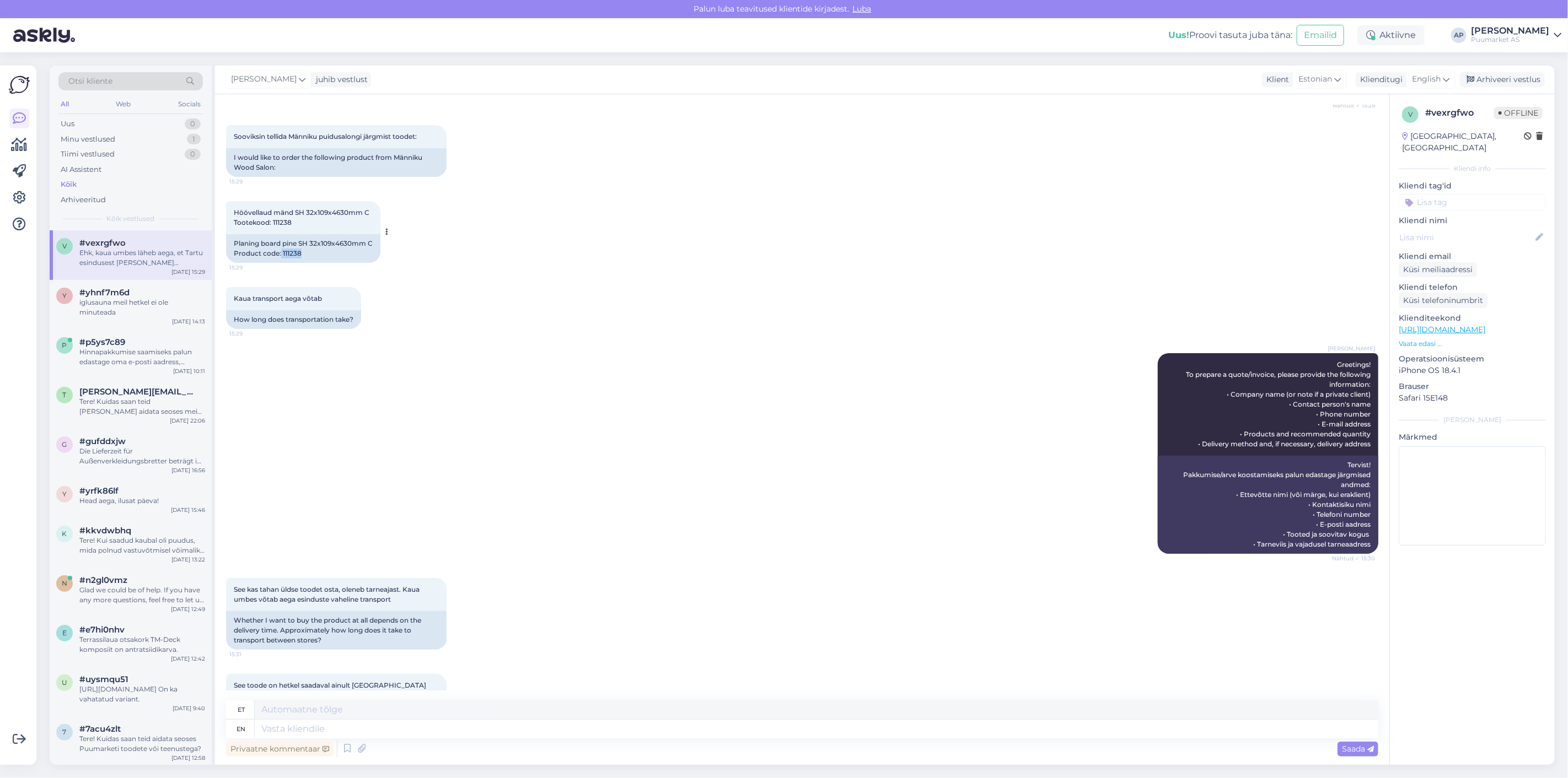
click at [288, 249] on div "Planing board pine SH 32x109x4630mm C Product code: 111238" at bounding box center [303, 249] width 154 height 29
drag, startPoint x: 300, startPoint y: 252, endPoint x: 283, endPoint y: 258, distance: 18.0
click at [283, 258] on div "Planing board pine SH 32x109x4630mm C Product code: 111238" at bounding box center [303, 249] width 154 height 29
copy div "111238"
click at [598, 252] on div "Höövellaud mänd SH 32x109x4630mm C Tootekood: 111238 15:29 Planing board pine S…" at bounding box center [802, 232] width 1152 height 86
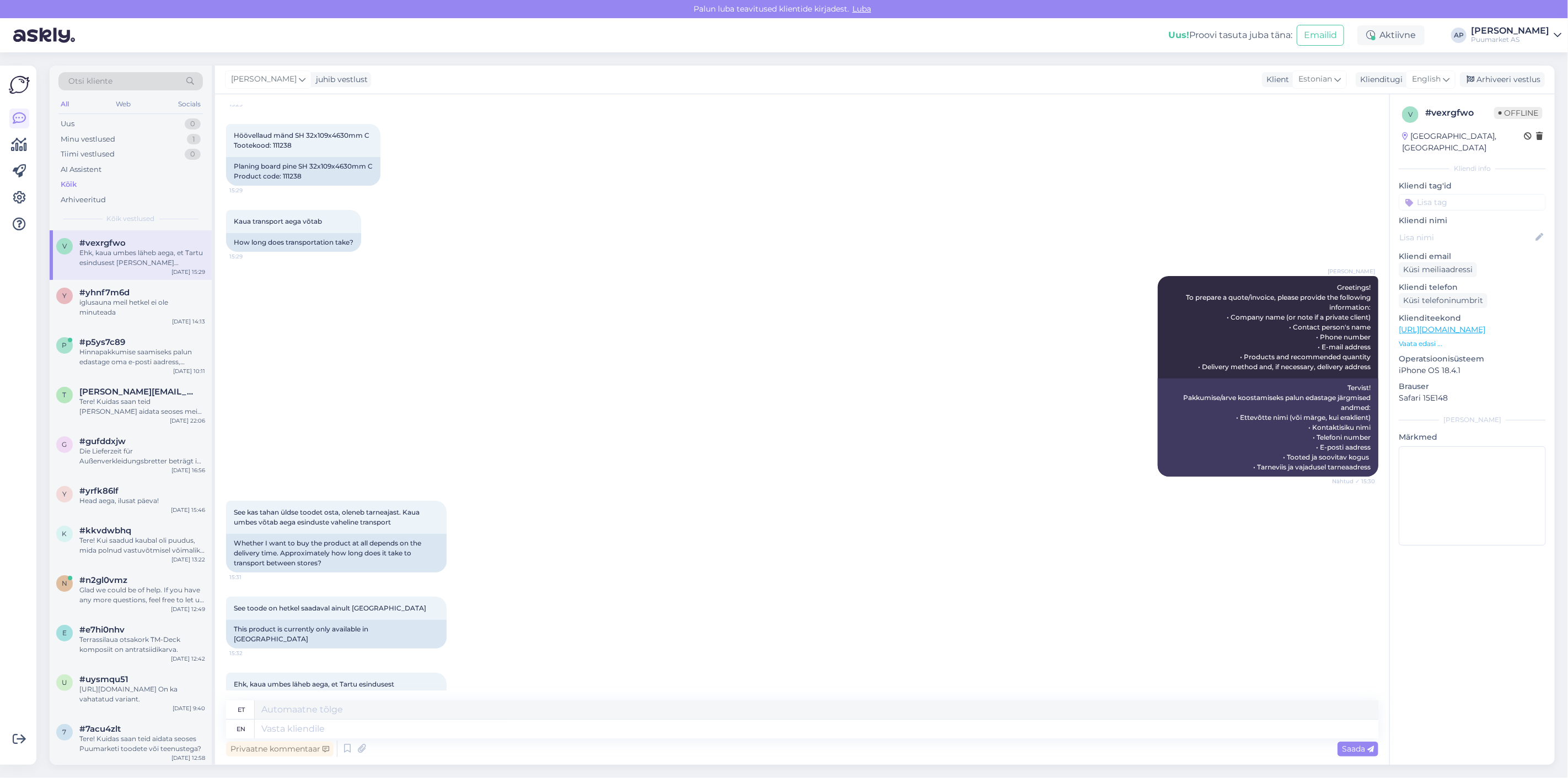
scroll to position [274, 0]
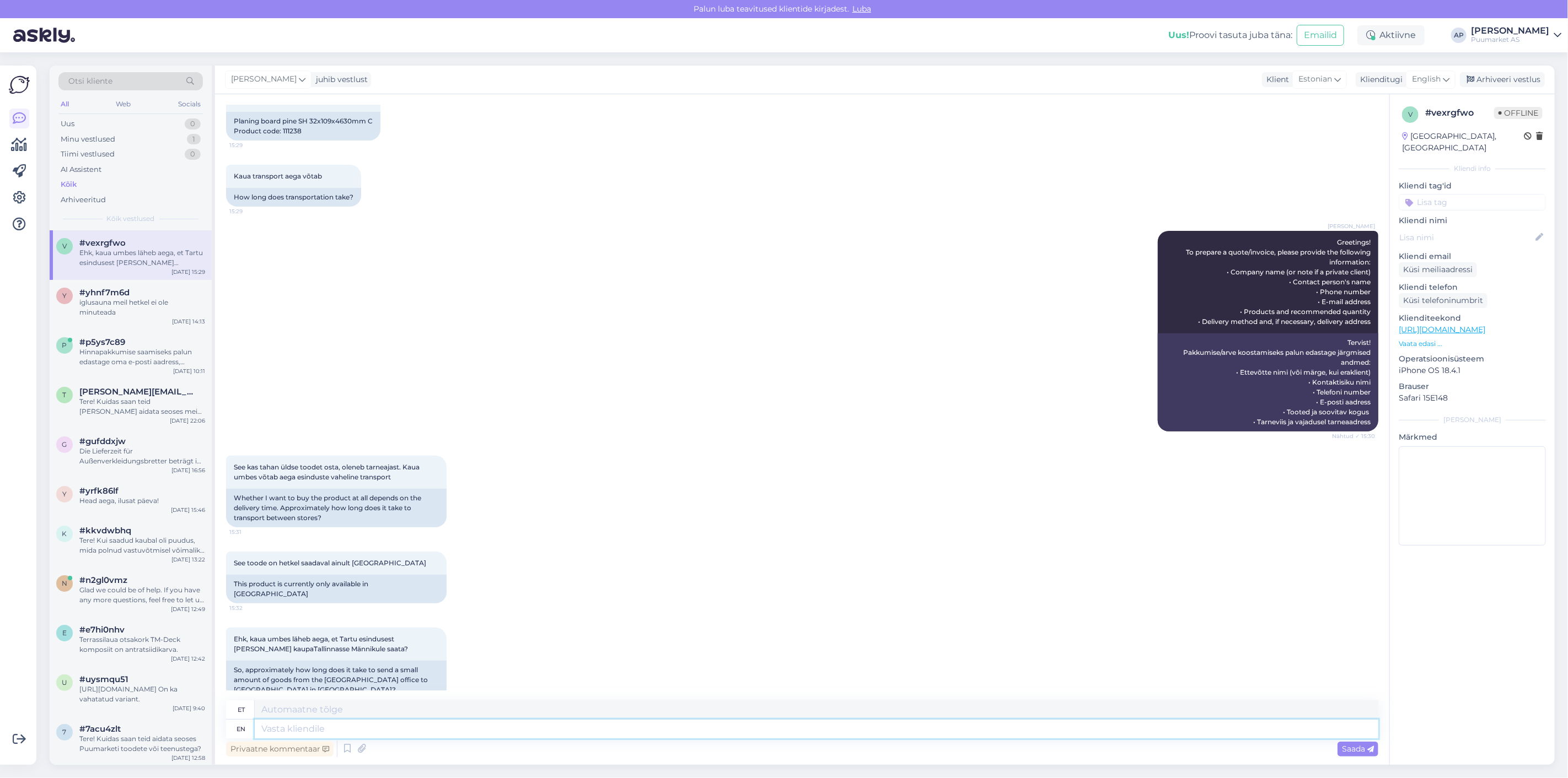
click at [418, 732] on textarea at bounding box center [816, 729] width 1124 height 19
click at [1438, 78] on span "English" at bounding box center [1426, 79] width 29 height 12
type input "es"
click at [1396, 139] on link "Estonian" at bounding box center [1406, 146] width 121 height 17
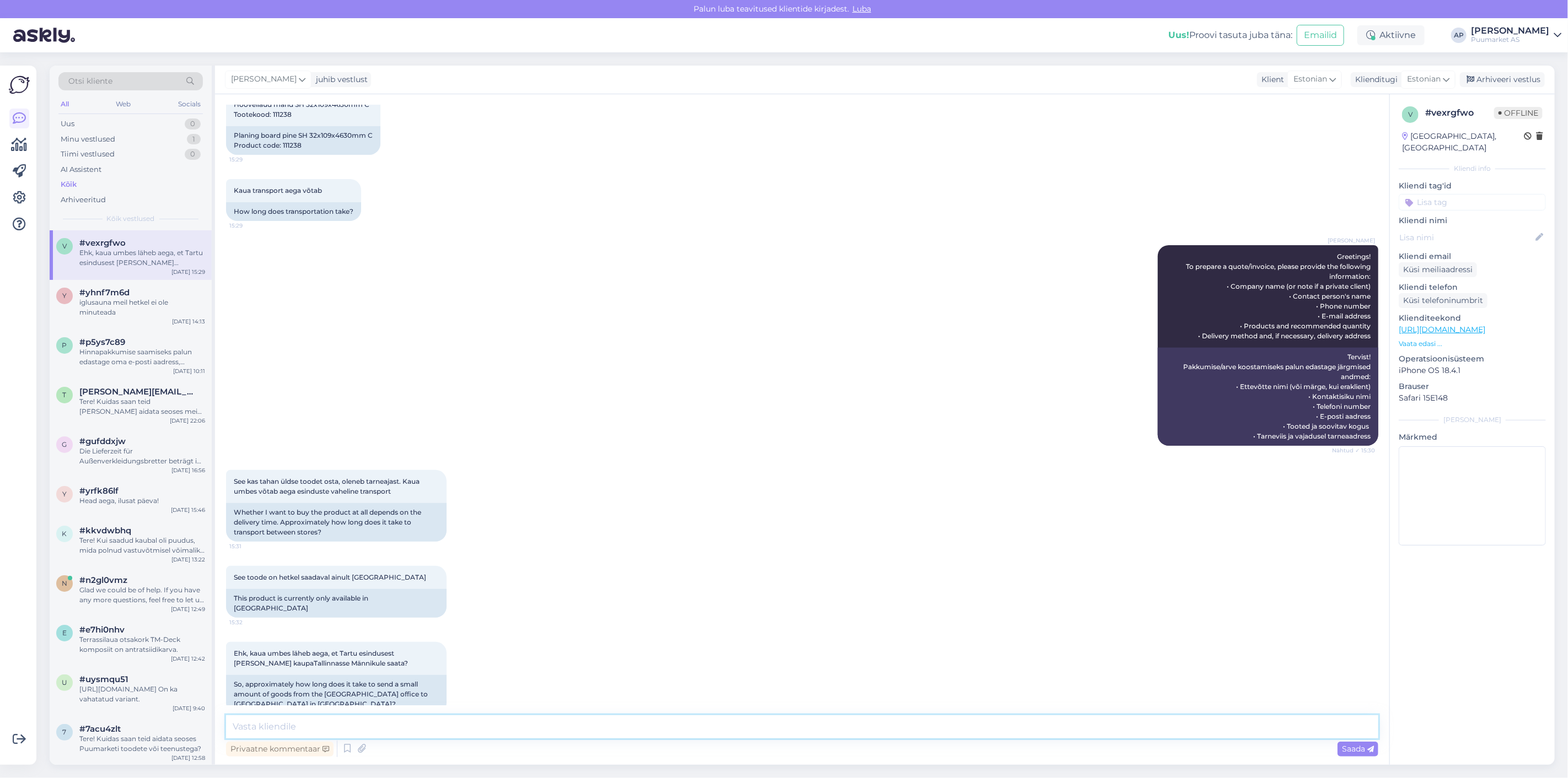
click at [605, 730] on textarea at bounding box center [802, 727] width 1152 height 23
paste textarea "Kui te annate homme tellimuse koos kogustega sisse, siis logistik ütles, et nel…"
type textarea "Kui te annate homme tellimuse koos kogustega sisse, siis logistik ütles, et nel…"
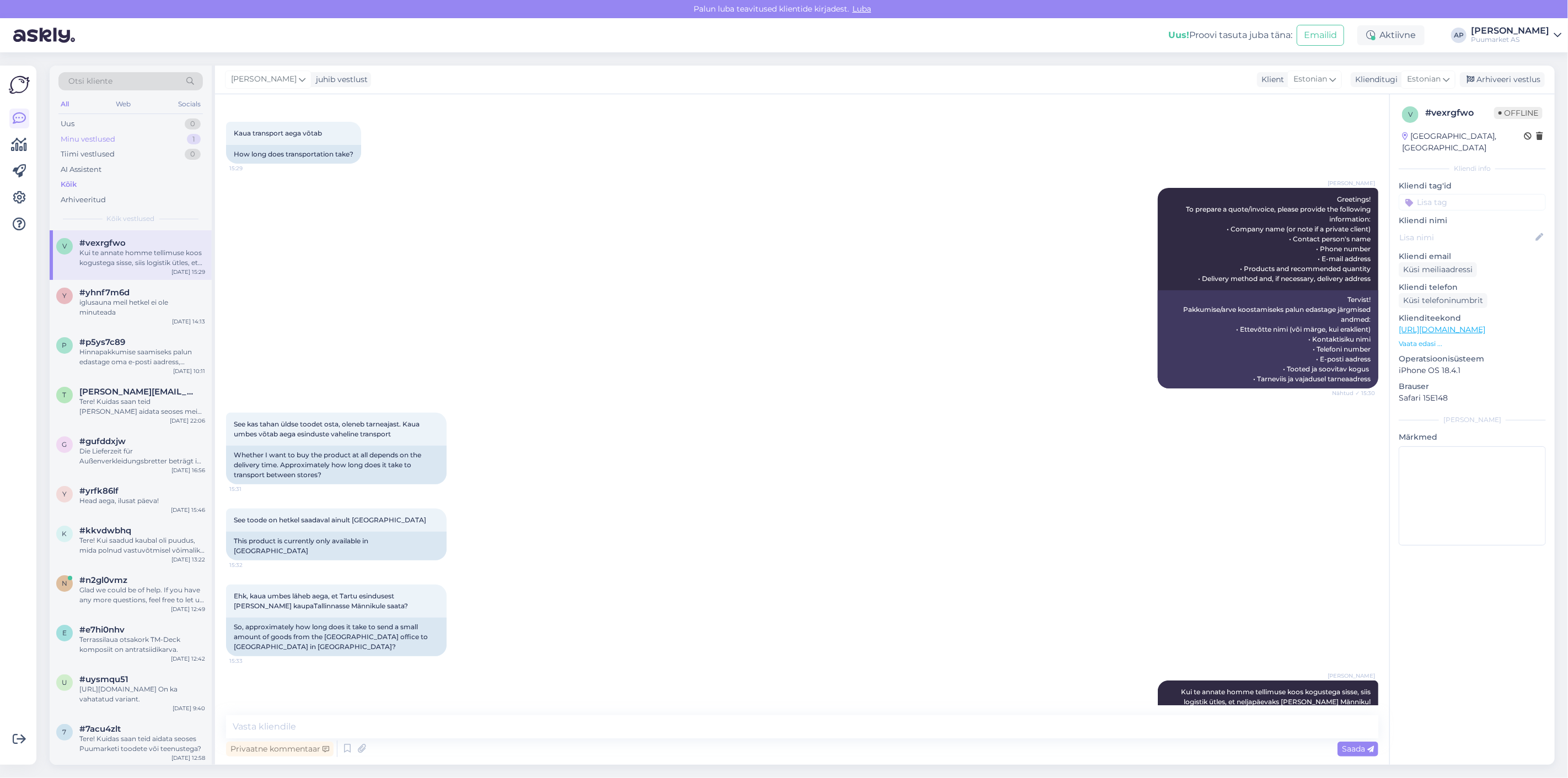
click at [109, 144] on div "Minu vestlused" at bounding box center [88, 139] width 55 height 11
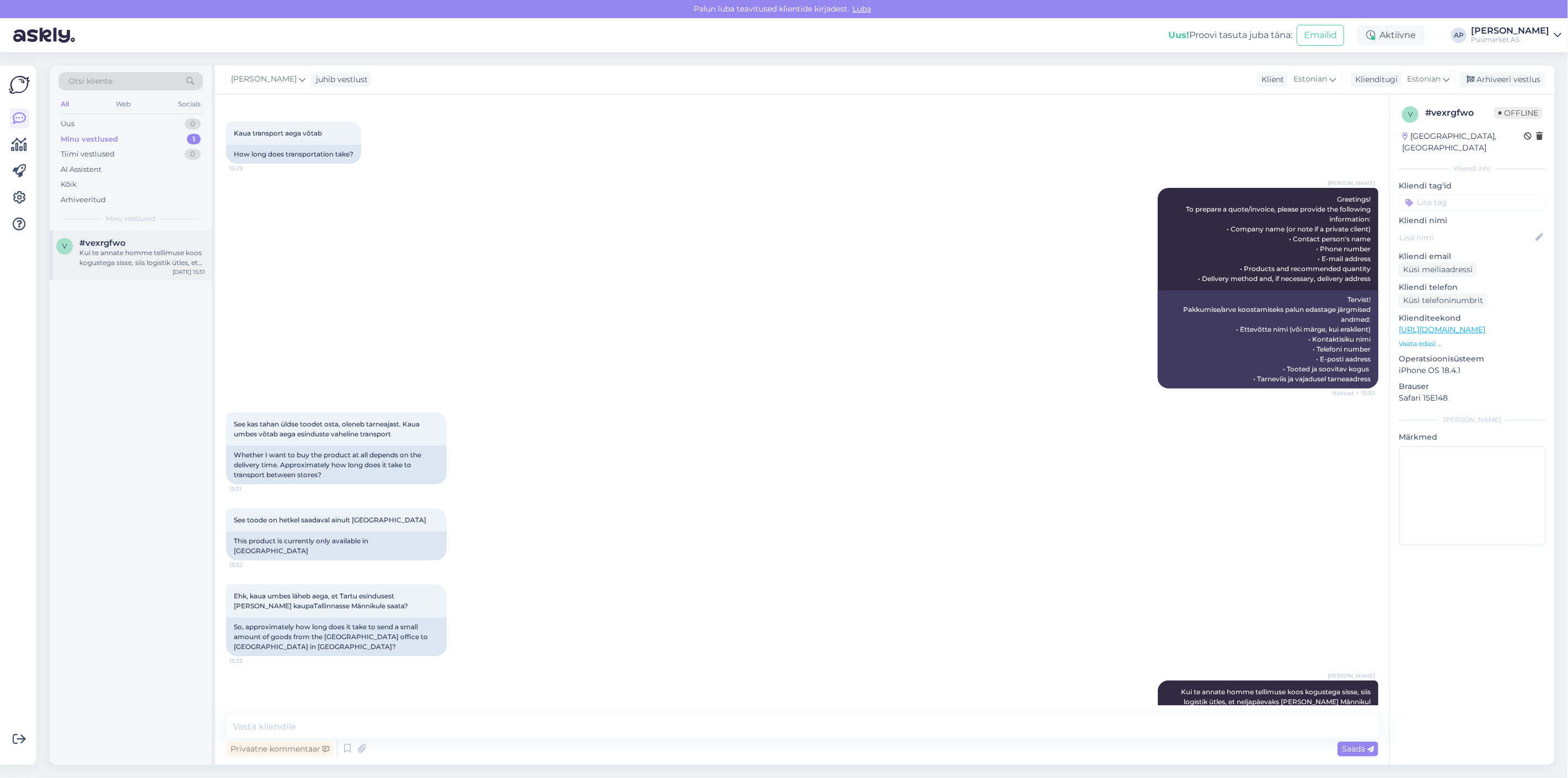
click at [136, 254] on div "Kui te annate homme tellimuse koos kogustega sisse, siis logistik ütles, et nel…" at bounding box center [143, 258] width 126 height 20
click at [632, 330] on div "[PERSON_NAME] Greetings! To prepare a quote/invoice, please provide the followi…" at bounding box center [802, 288] width 1152 height 225
